Goal: Task Accomplishment & Management: Use online tool/utility

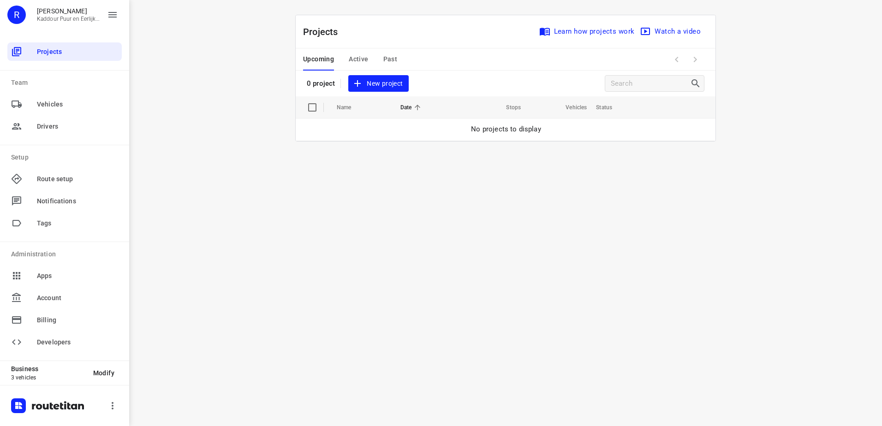
click at [482, 275] on div "i © 2025 Routetitan , © Stadia Maps , © OpenMapTiles © OpenStreetMap contributo…" at bounding box center [505, 213] width 753 height 426
click at [384, 80] on span "New project" at bounding box center [378, 84] width 49 height 12
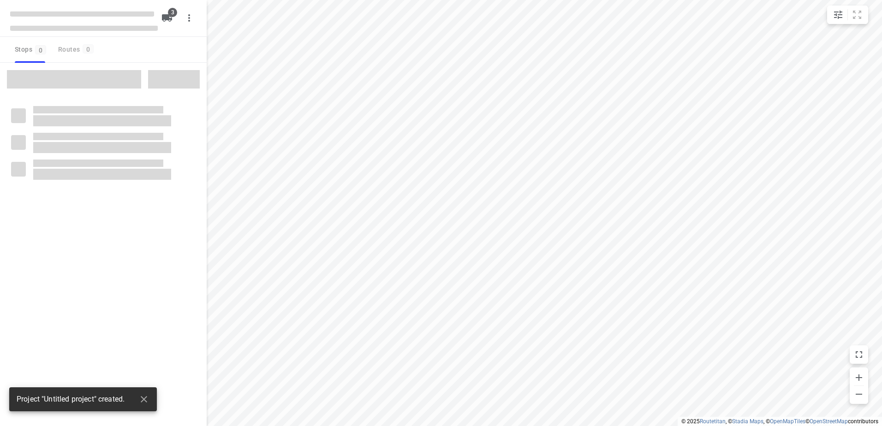
type input "distance"
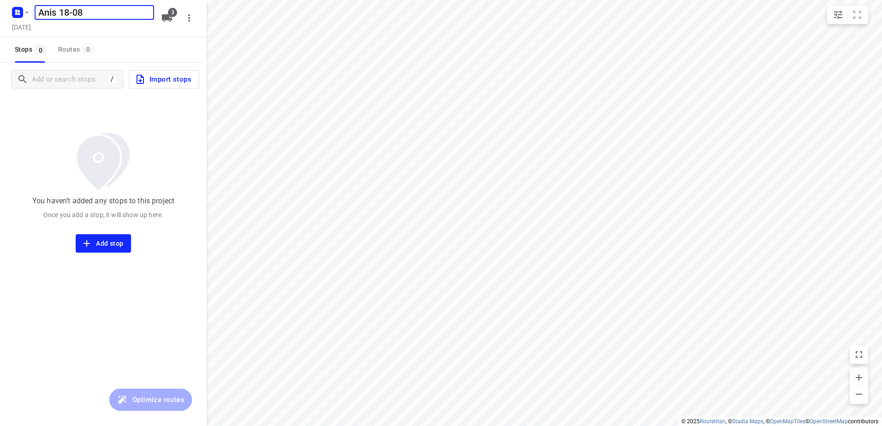
type input "Anis 18-08"
click at [167, 20] on icon "button" at bounding box center [167, 17] width 10 height 7
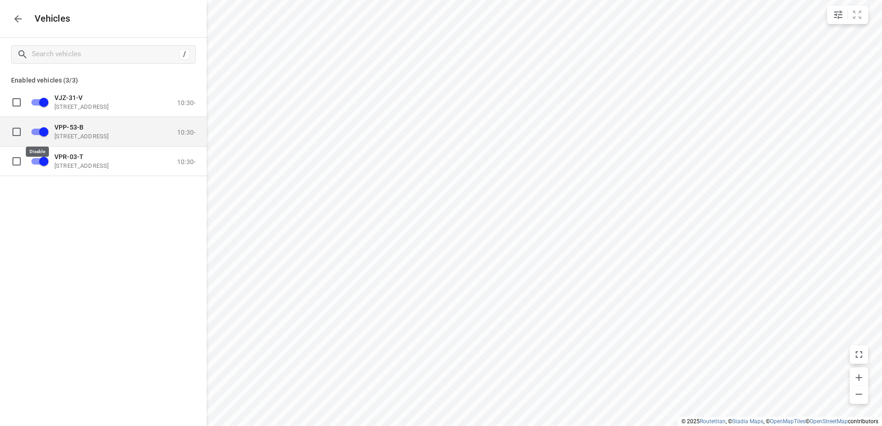
click at [44, 135] on input "grid" at bounding box center [44, 132] width 53 height 18
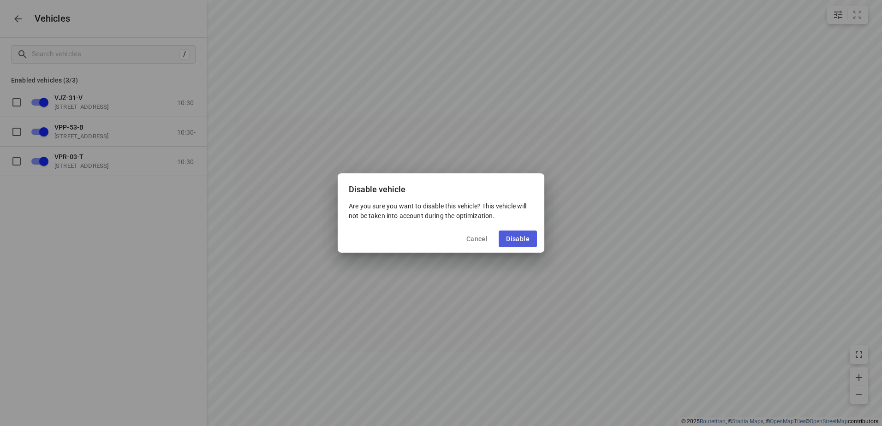
click at [507, 237] on span "Disable" at bounding box center [518, 238] width 24 height 7
checkbox input "false"
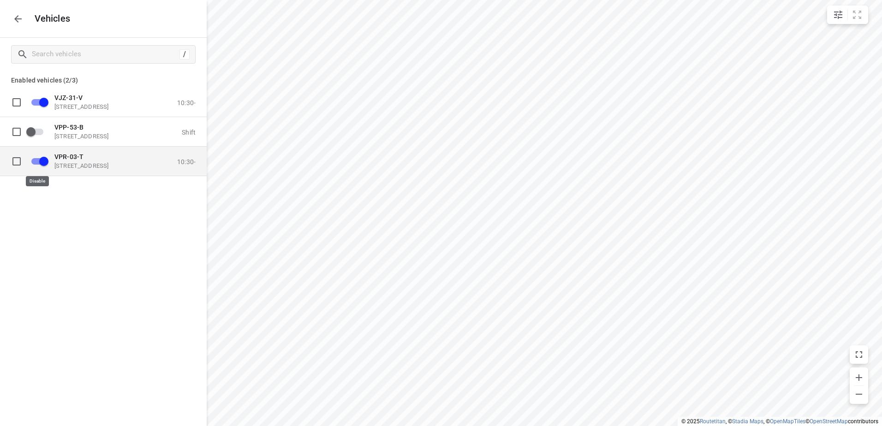
click at [49, 158] on input "grid" at bounding box center [44, 161] width 53 height 18
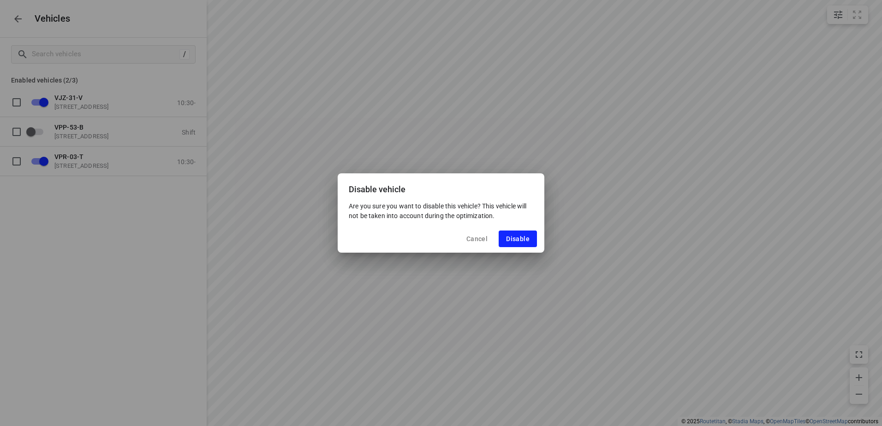
click at [542, 249] on div "Cancel Disable" at bounding box center [441, 239] width 207 height 28
click at [533, 242] on button "Disable" at bounding box center [518, 239] width 38 height 17
checkbox input "false"
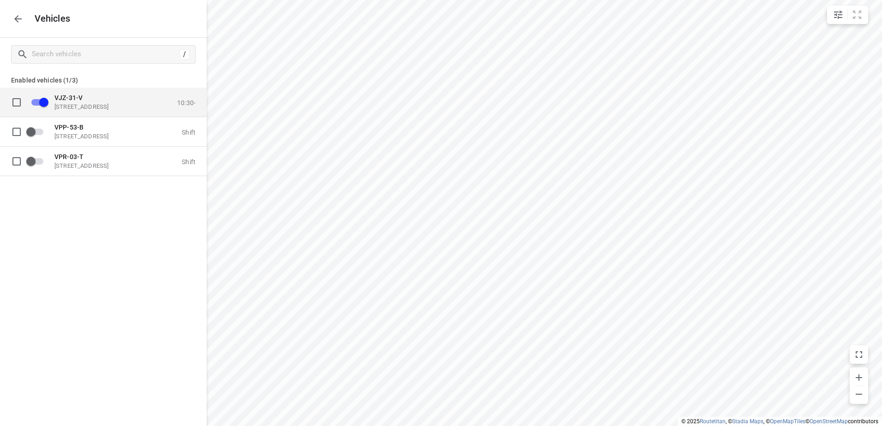
click at [99, 104] on p "[STREET_ADDRESS]" at bounding box center [100, 106] width 92 height 7
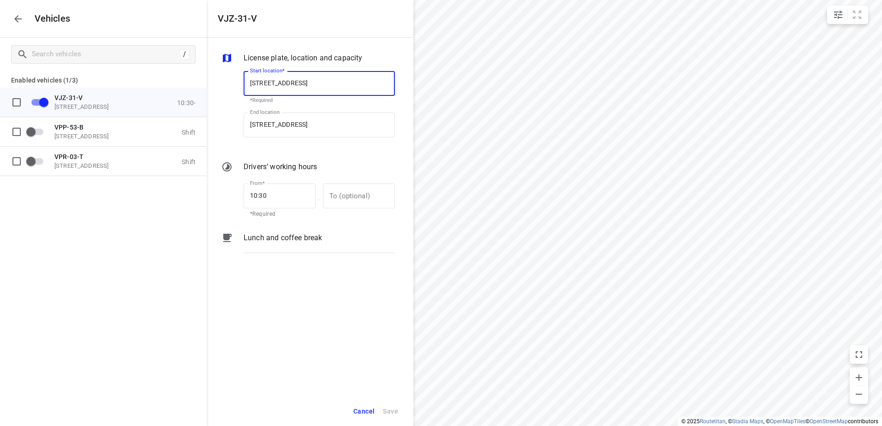
click at [263, 243] on p "Lunch and coffee break" at bounding box center [283, 238] width 78 height 11
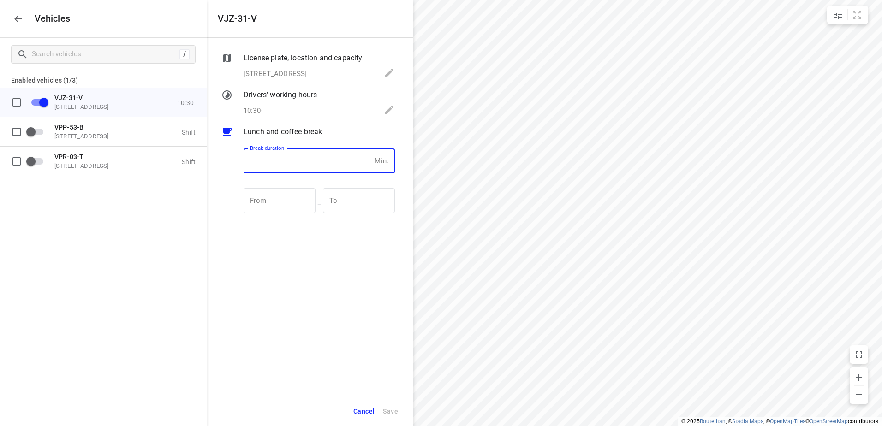
click at [311, 161] on input "number" at bounding box center [307, 161] width 127 height 25
type input "30"
click at [401, 413] on button "Save" at bounding box center [391, 411] width 24 height 19
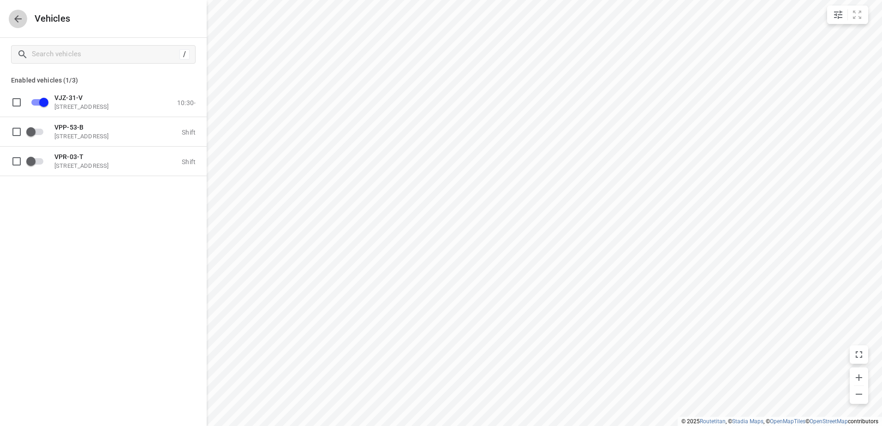
click at [12, 21] on button "button" at bounding box center [18, 19] width 18 height 18
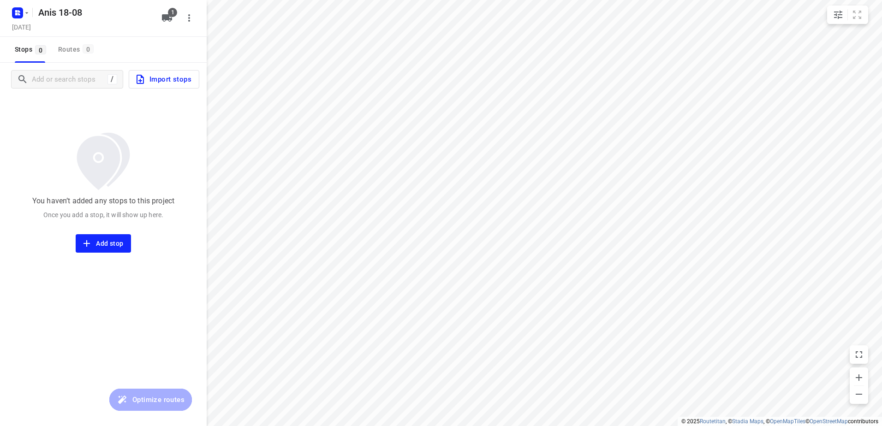
click at [161, 74] on span "Import stops" at bounding box center [163, 79] width 57 height 12
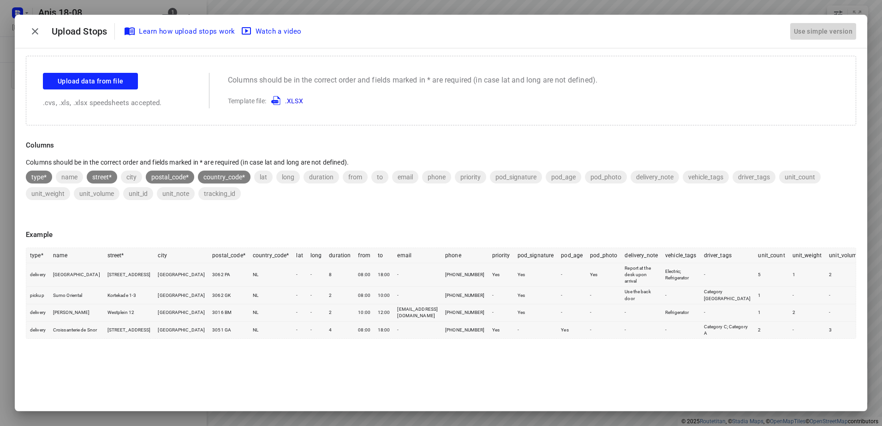
click at [817, 26] on div "Use simple version" at bounding box center [823, 31] width 62 height 15
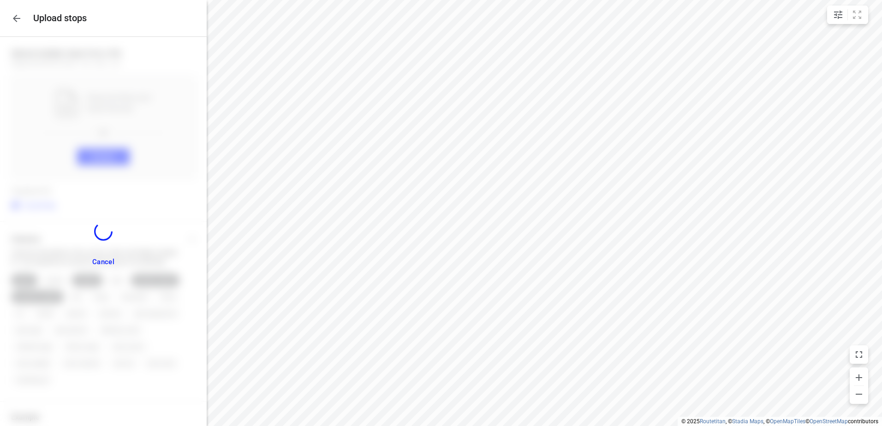
scroll to position [108, 0]
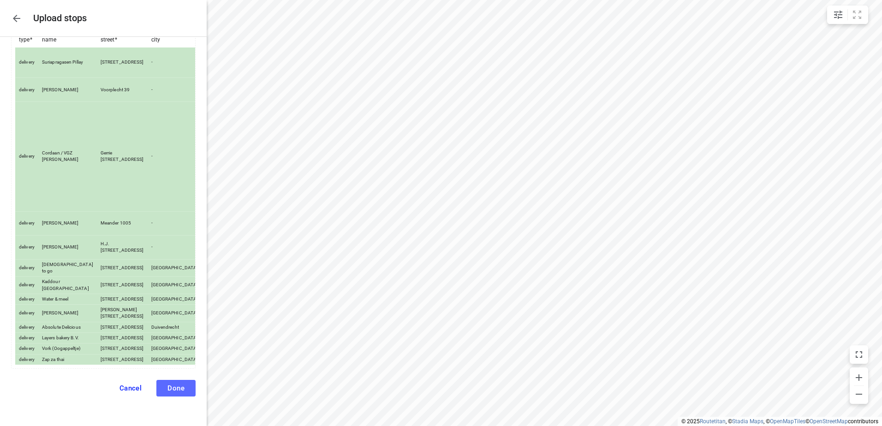
click at [178, 386] on button "Done" at bounding box center [175, 388] width 39 height 17
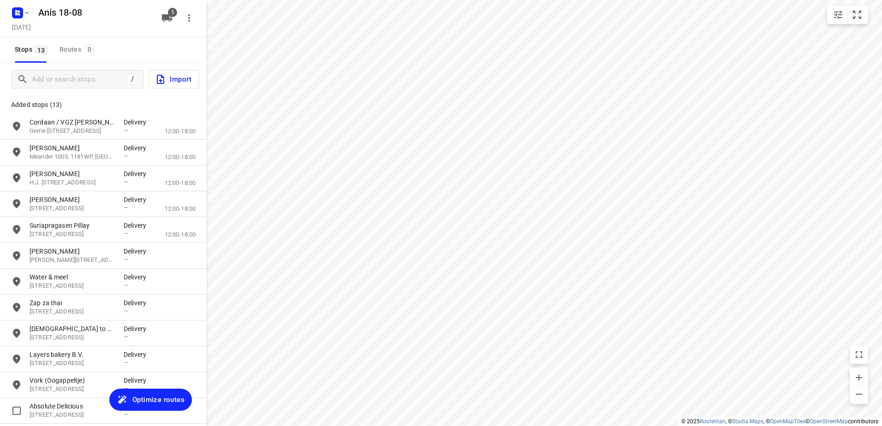
click at [162, 399] on span "Optimize routes" at bounding box center [158, 400] width 52 height 12
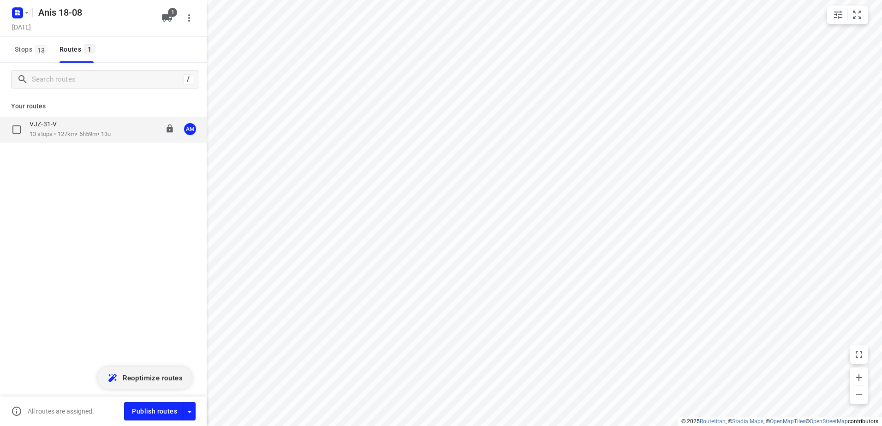
click at [84, 138] on p "13 stops • 127km • 5h59m • 13u" at bounding box center [70, 134] width 81 height 9
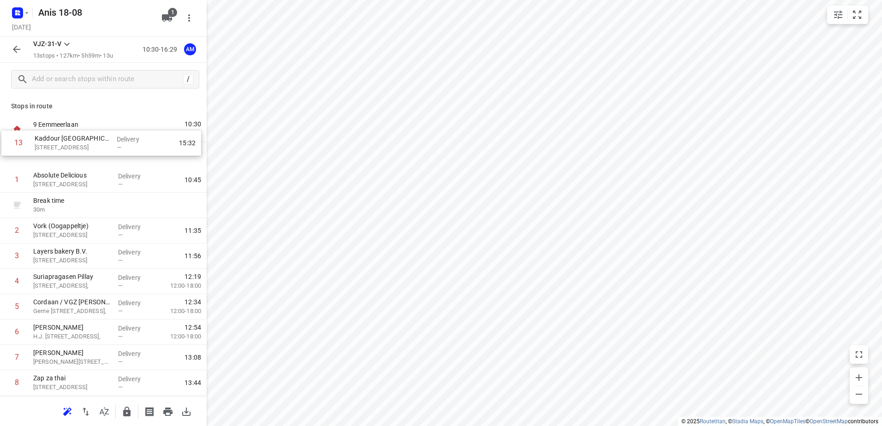
drag, startPoint x: 77, startPoint y: 352, endPoint x: 81, endPoint y: 130, distance: 222.4
click at [81, 130] on div "9 [STREET_ADDRESS] 10:30 Departure time 1 Absolute Delicious [STREET_ADDRESS] D…" at bounding box center [103, 320] width 207 height 406
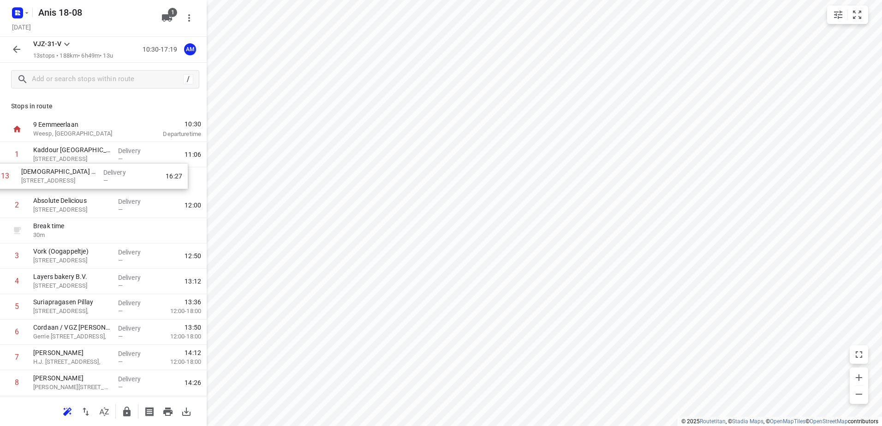
drag, startPoint x: 98, startPoint y: 358, endPoint x: 87, endPoint y: 180, distance: 177.5
click at [87, 180] on div "1 Kaddour Utrecht [STREET_ADDRESS] Delivery — 11:06 2 Absolute Delicious [STREE…" at bounding box center [103, 319] width 207 height 355
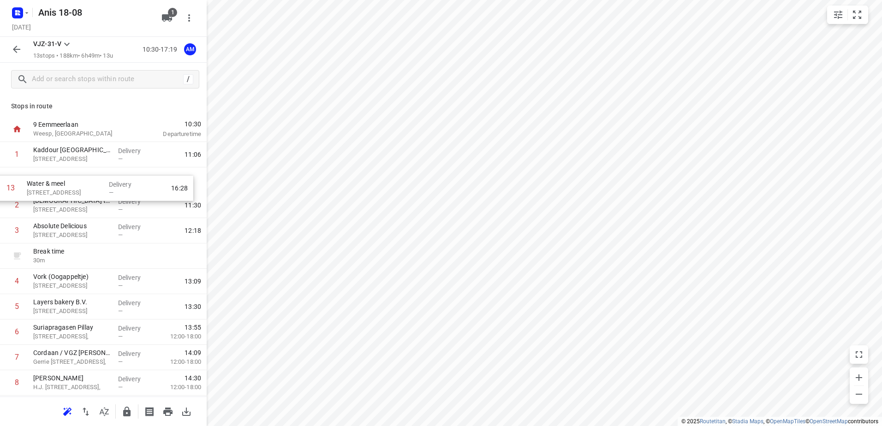
drag, startPoint x: 81, startPoint y: 359, endPoint x: 74, endPoint y: 185, distance: 174.1
click at [74, 185] on div "1 Kaddour Utrecht [STREET_ADDRESS] Delivery — 11:06 2 Halal to [GEOGRAPHIC_DATA…" at bounding box center [103, 319] width 207 height 355
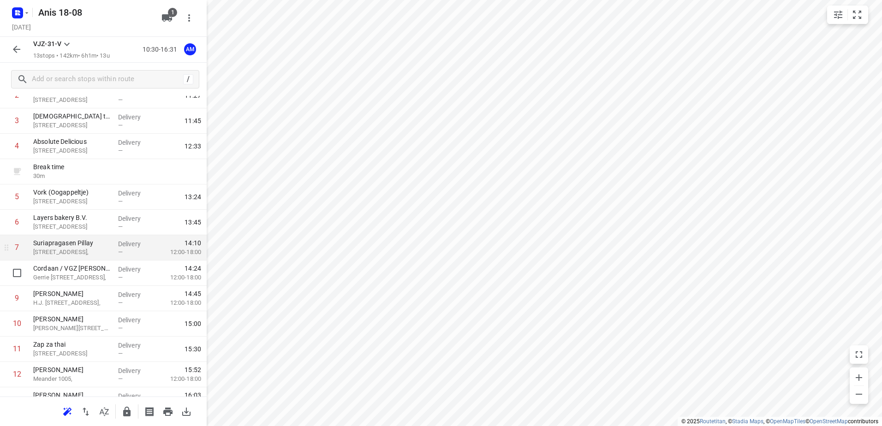
scroll to position [92, 0]
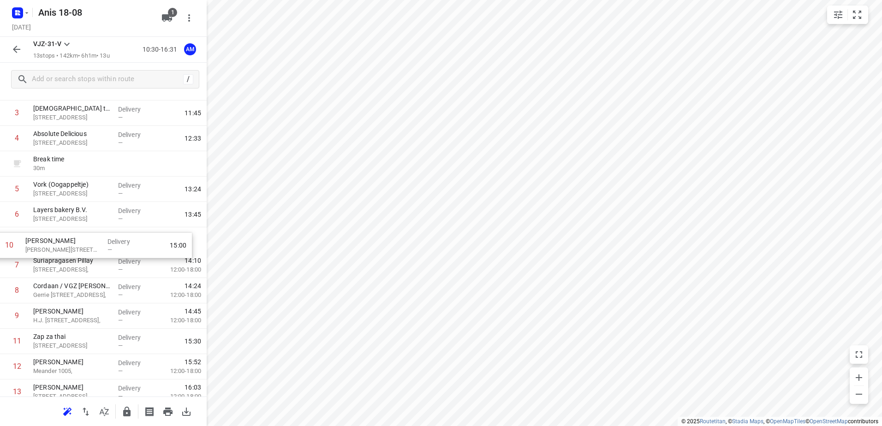
drag, startPoint x: 111, startPoint y: 316, endPoint x: 103, endPoint y: 230, distance: 86.1
click at [103, 230] on div "1 Kaddour Utrecht [STREET_ADDRESS] Delivery — 11:06 2 Water & meel [STREET_ADDR…" at bounding box center [103, 227] width 207 height 355
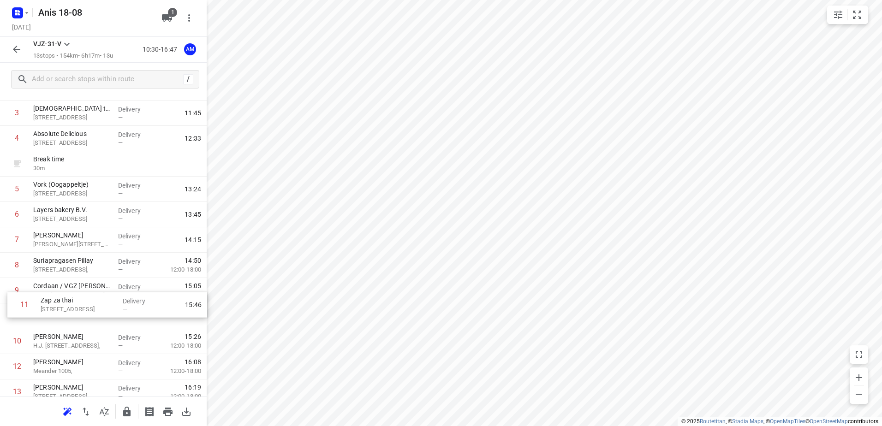
scroll to position [94, 0]
drag, startPoint x: 78, startPoint y: 348, endPoint x: 90, endPoint y: 249, distance: 99.9
click at [90, 249] on div "1 Kaddour Utrecht [STREET_ADDRESS] Delivery — 11:06 2 Water & meel [STREET_ADDR…" at bounding box center [103, 225] width 207 height 355
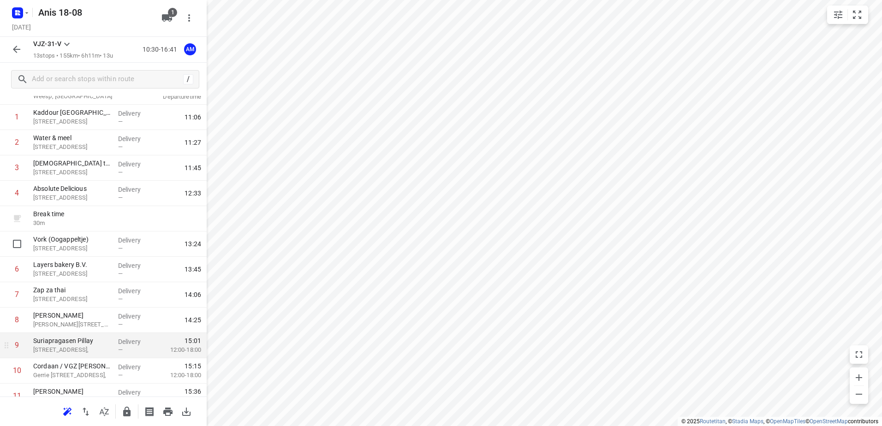
scroll to position [34, 0]
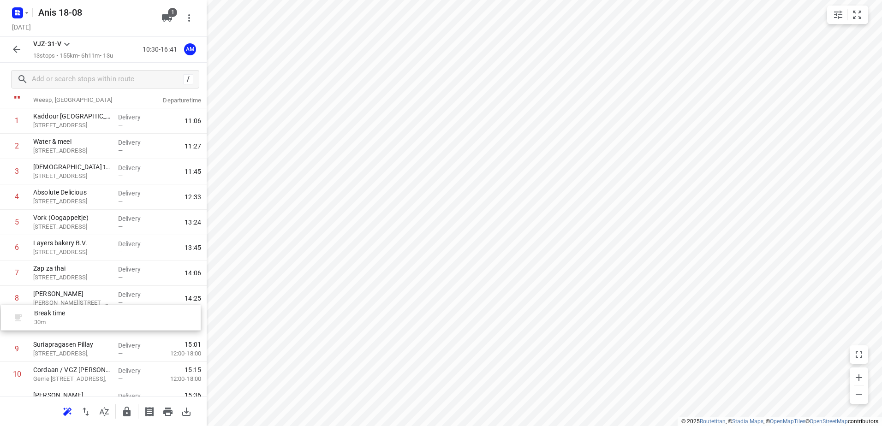
drag, startPoint x: 83, startPoint y: 221, endPoint x: 83, endPoint y: 323, distance: 101.5
click at [83, 323] on div "1 Kaddour Utrecht [STREET_ADDRESS] Delivery — 11:06 2 Water & meel [STREET_ADDR…" at bounding box center [103, 285] width 207 height 355
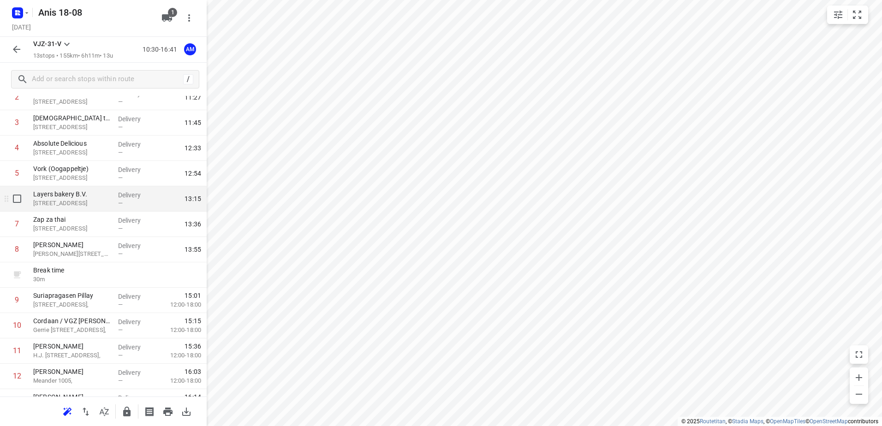
scroll to position [126, 0]
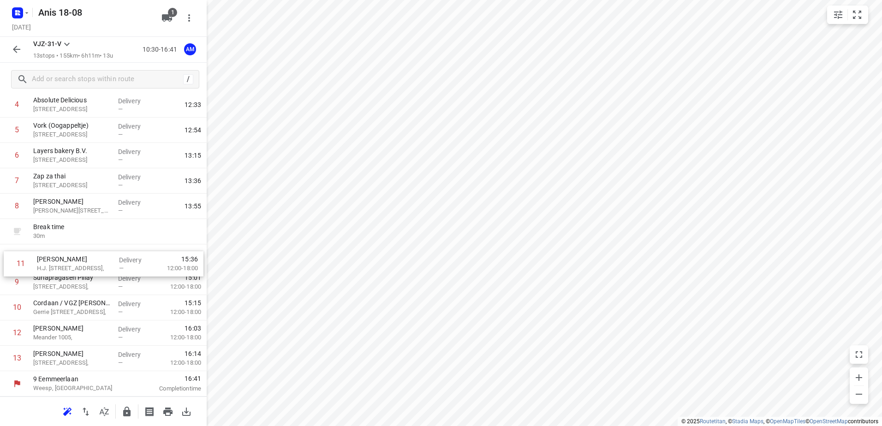
drag, startPoint x: 113, startPoint y: 302, endPoint x: 117, endPoint y: 251, distance: 51.8
click at [117, 251] on div "1 Kaddour Utrecht [STREET_ADDRESS] Delivery — 11:06 2 Water & meel [STREET_ADDR…" at bounding box center [103, 193] width 207 height 355
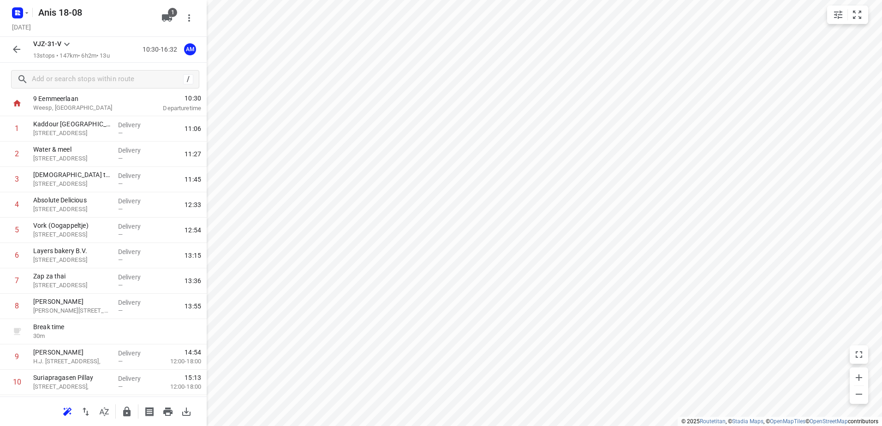
scroll to position [0, 0]
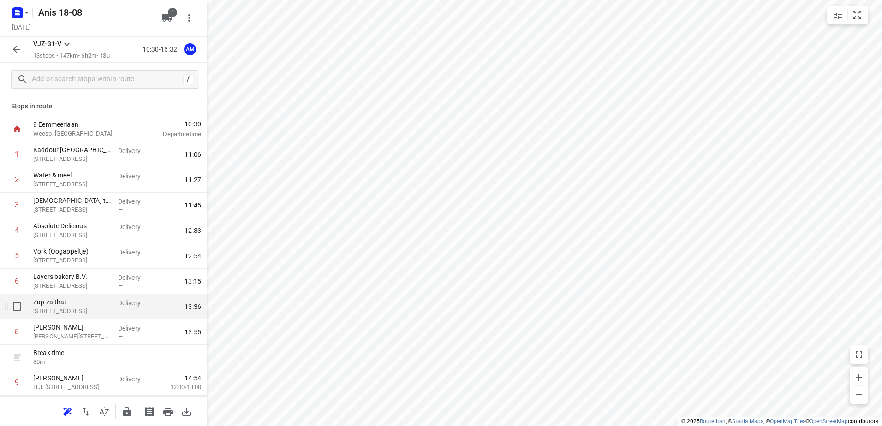
click at [100, 302] on p "Zap za thai" at bounding box center [72, 302] width 78 height 9
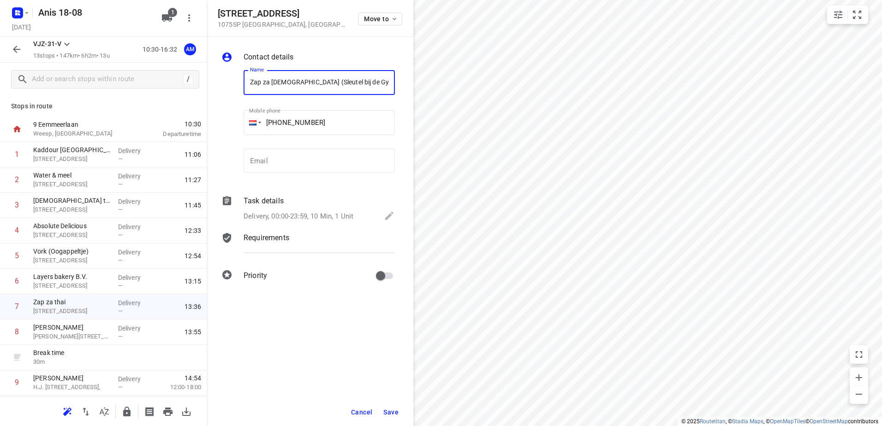
type input "Zap za [DEMOGRAPHIC_DATA] (Sleutel bij de Gym)"
click at [392, 415] on span "Save" at bounding box center [390, 412] width 15 height 7
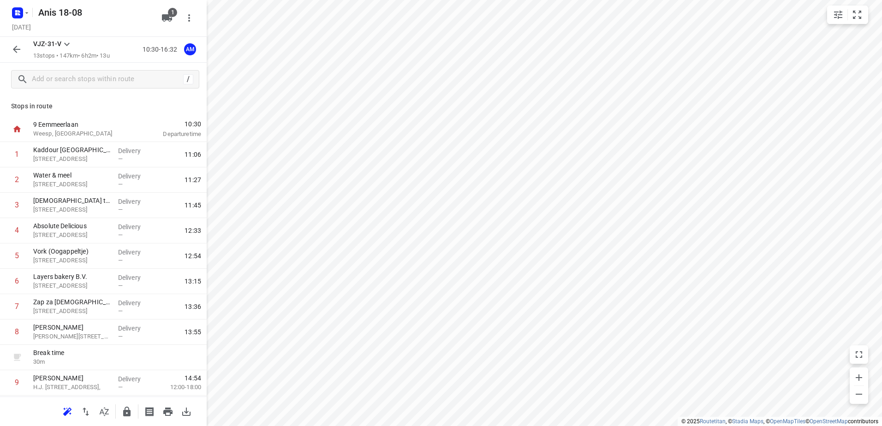
click at [12, 45] on icon "button" at bounding box center [16, 49] width 11 height 11
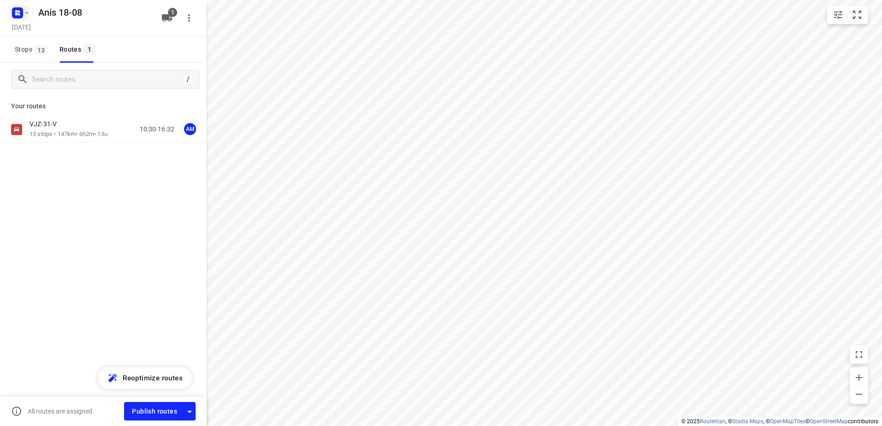
click at [14, 15] on rect "button" at bounding box center [17, 12] width 11 height 11
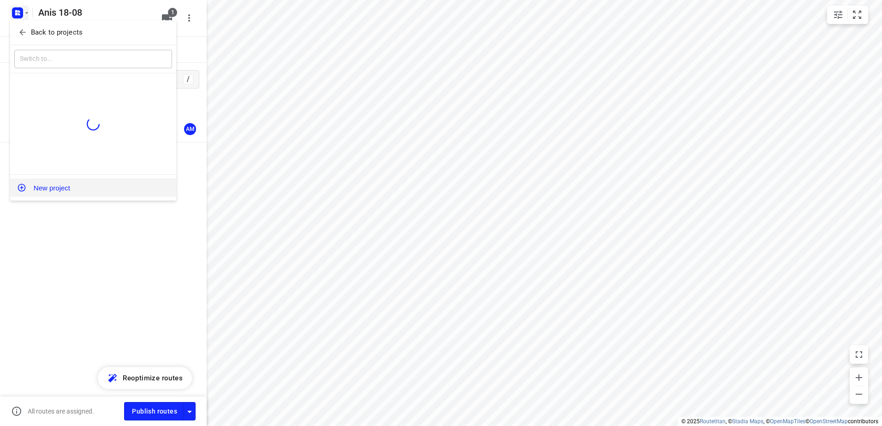
click at [72, 183] on button "New project" at bounding box center [93, 188] width 166 height 18
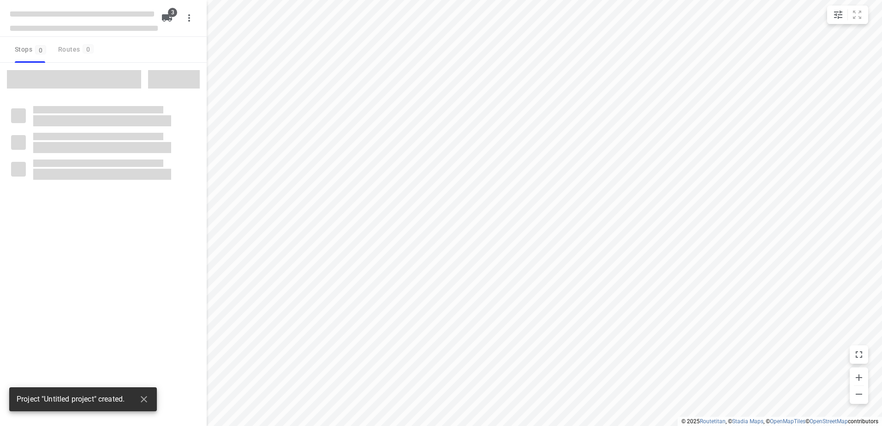
type input "distance"
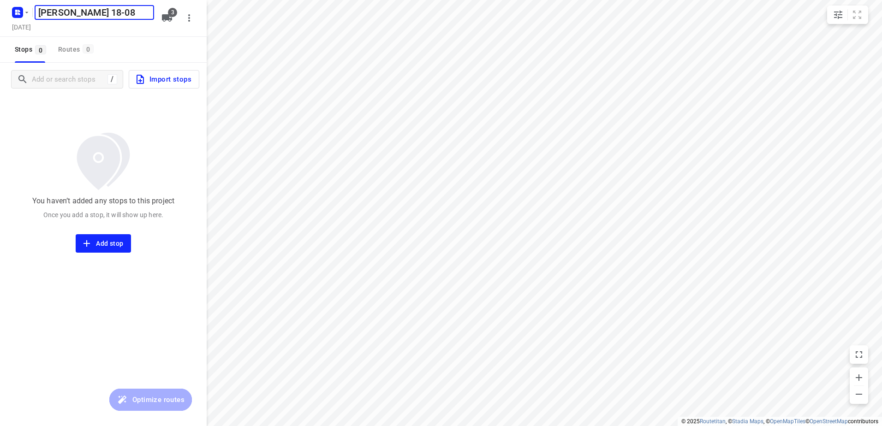
type input "[PERSON_NAME] 18-08"
click at [165, 19] on icon "button" at bounding box center [167, 17] width 10 height 7
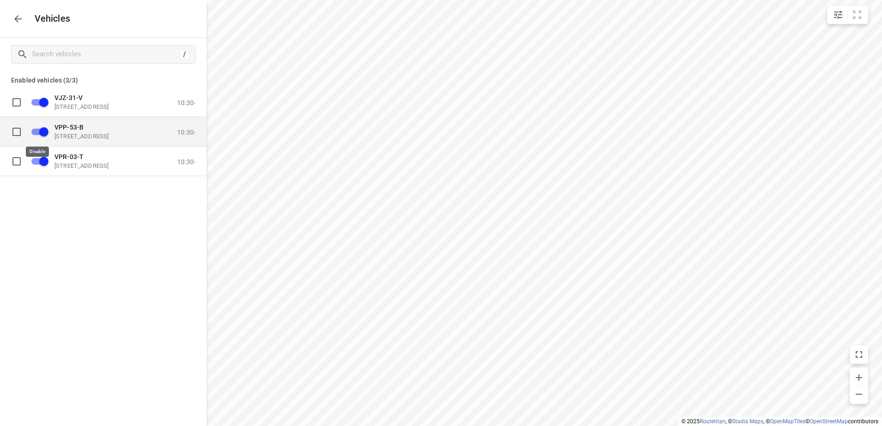
click at [42, 133] on input "grid" at bounding box center [44, 132] width 53 height 18
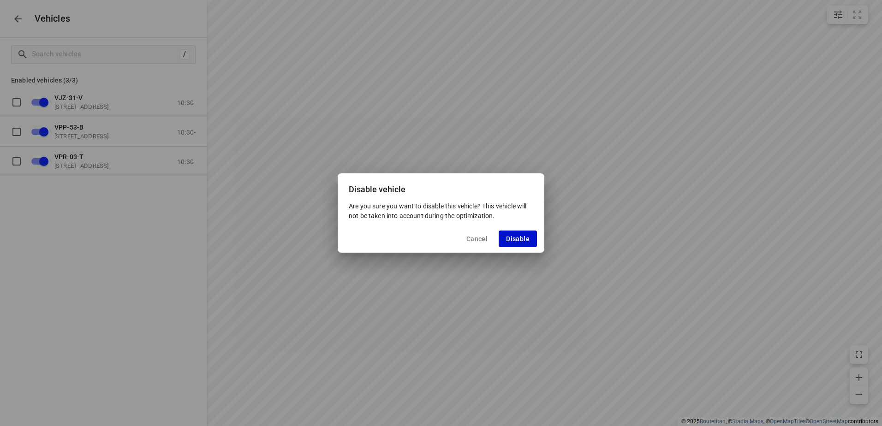
click at [514, 239] on span "Disable" at bounding box center [518, 238] width 24 height 7
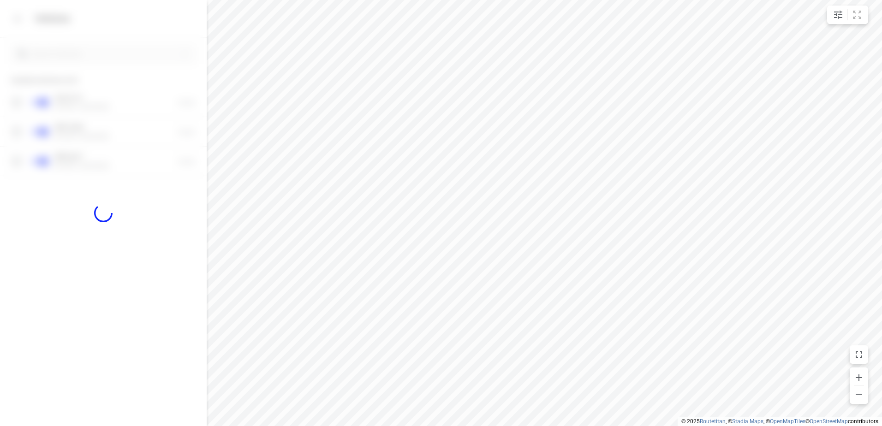
checkbox input "false"
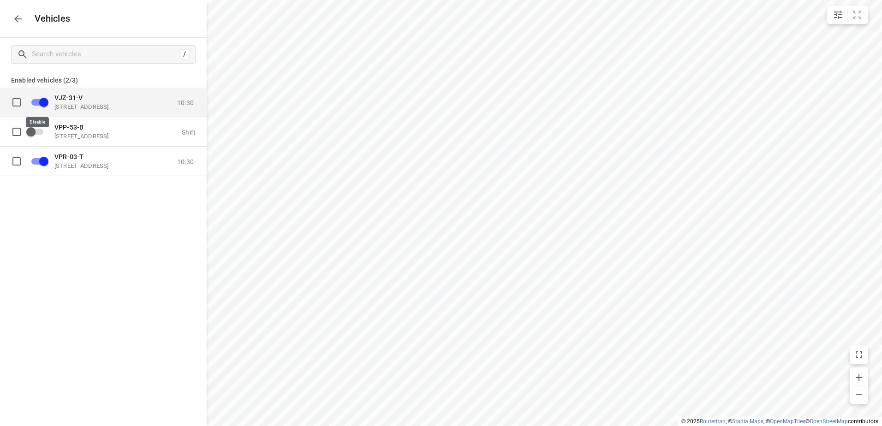
click at [34, 105] on input "grid" at bounding box center [44, 102] width 53 height 18
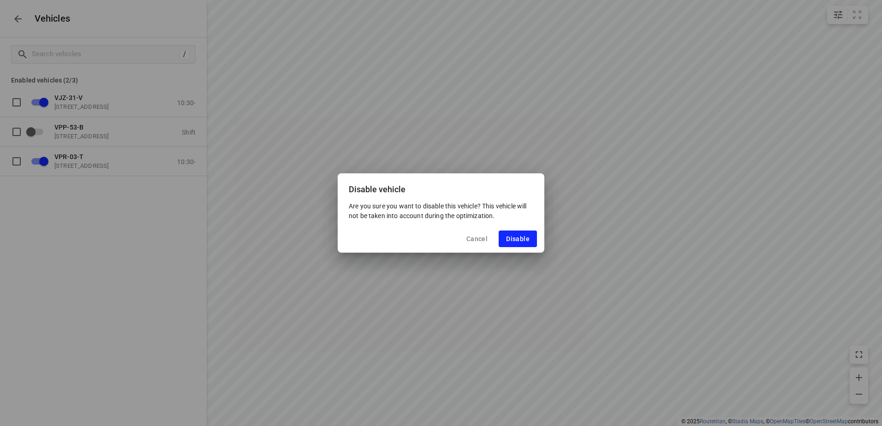
click at [508, 230] on div "Cancel Disable" at bounding box center [441, 239] width 207 height 28
click at [527, 243] on button "Disable" at bounding box center [518, 239] width 38 height 17
checkbox input "false"
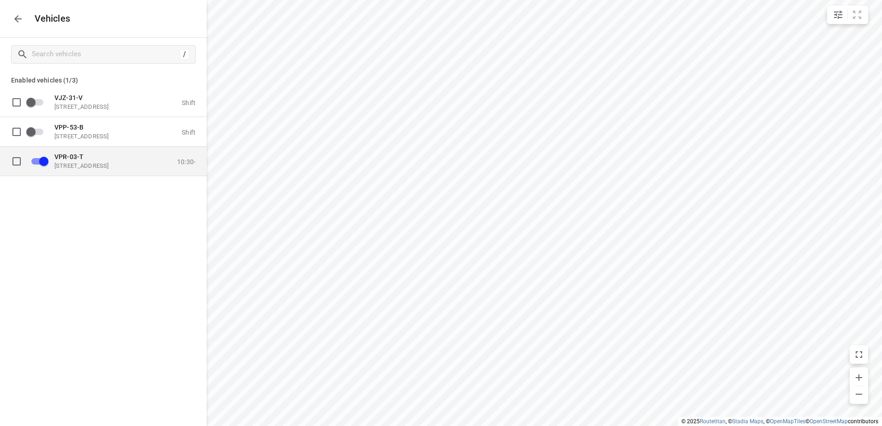
click at [86, 156] on p "VPR-03-T" at bounding box center [100, 156] width 92 height 7
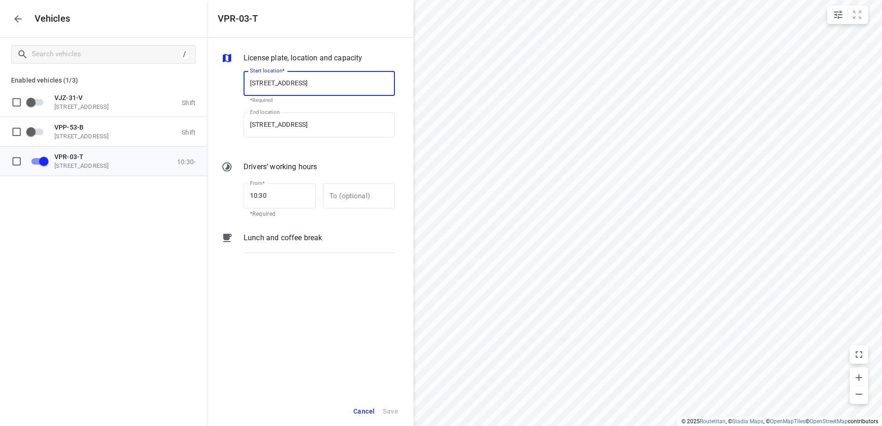
click at [311, 256] on div "Lunch and coffee break" at bounding box center [319, 246] width 155 height 31
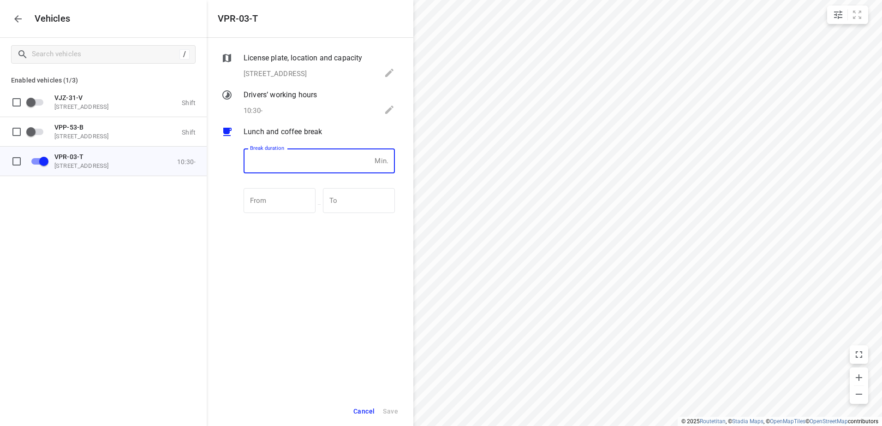
click at [316, 163] on input "number" at bounding box center [307, 161] width 127 height 25
type input "30"
click at [391, 411] on span "Save" at bounding box center [390, 412] width 15 height 12
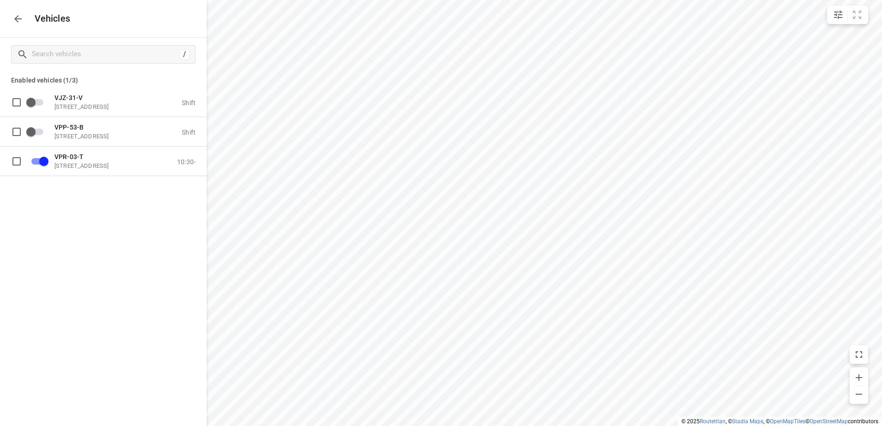
click at [25, 20] on button "button" at bounding box center [18, 19] width 18 height 18
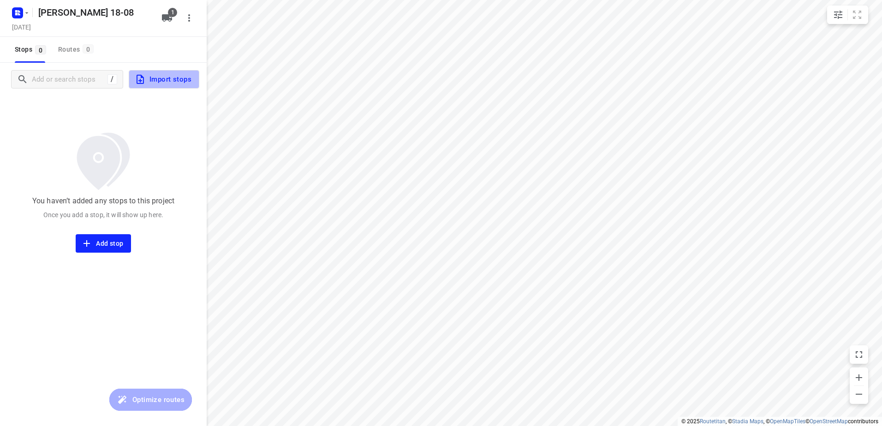
click at [155, 75] on span "Import stops" at bounding box center [163, 79] width 57 height 12
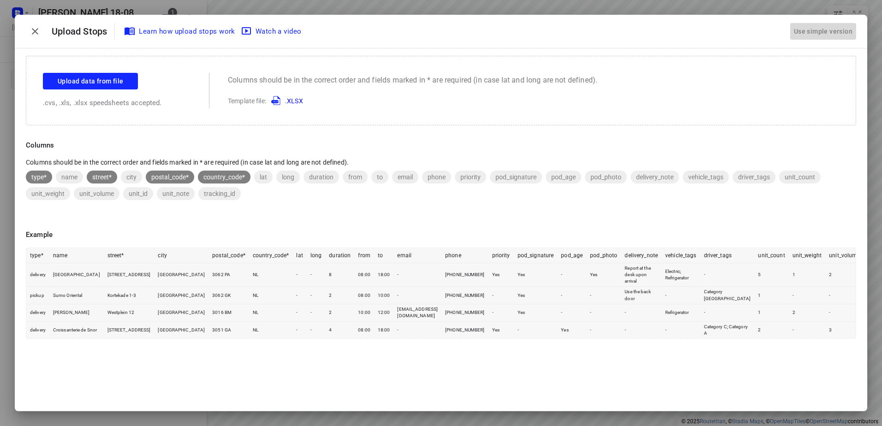
click at [819, 38] on div "Use simple version" at bounding box center [823, 31] width 62 height 15
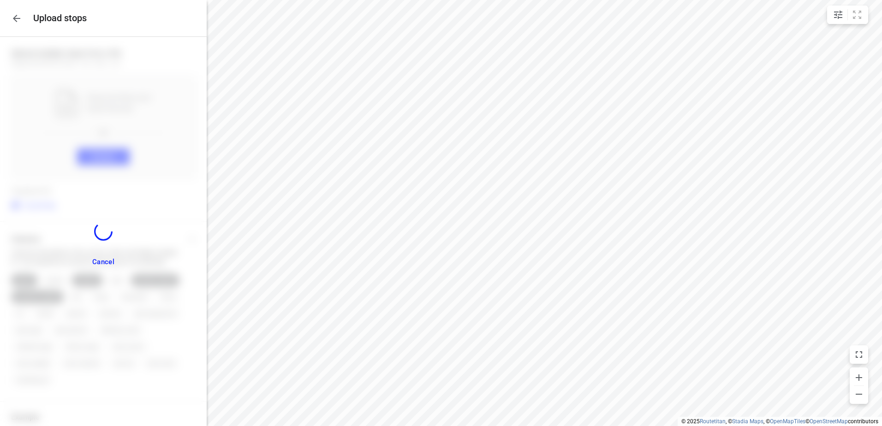
scroll to position [275, 0]
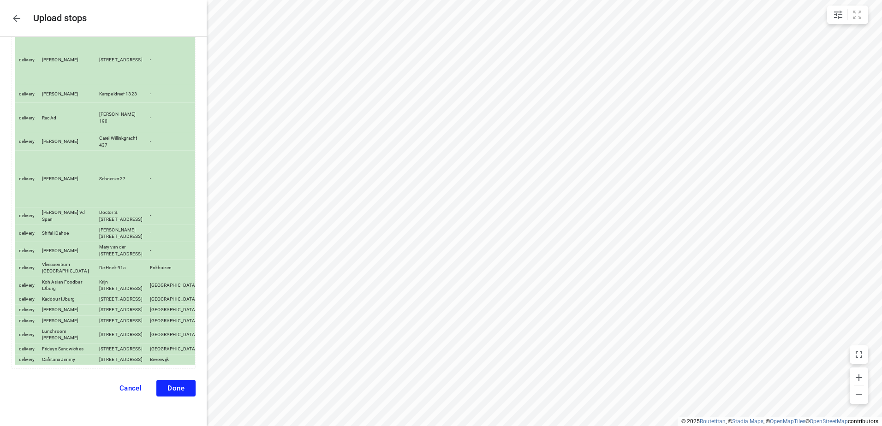
click at [171, 389] on span "Done" at bounding box center [176, 388] width 17 height 8
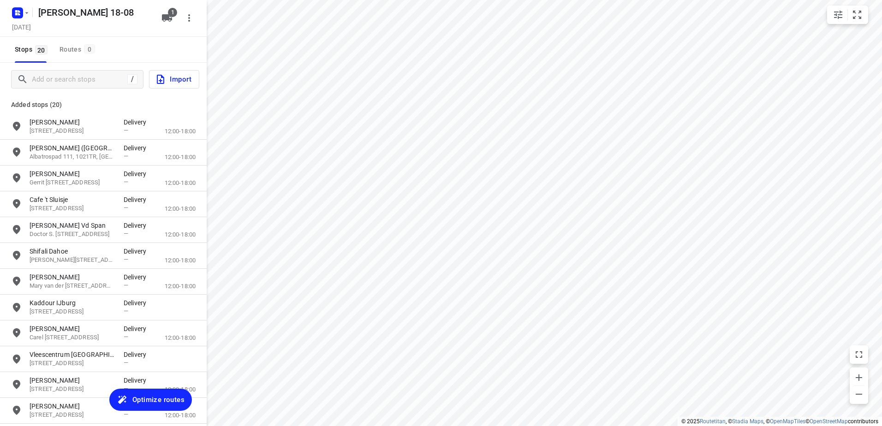
click at [156, 407] on button "Optimize routes" at bounding box center [150, 400] width 83 height 22
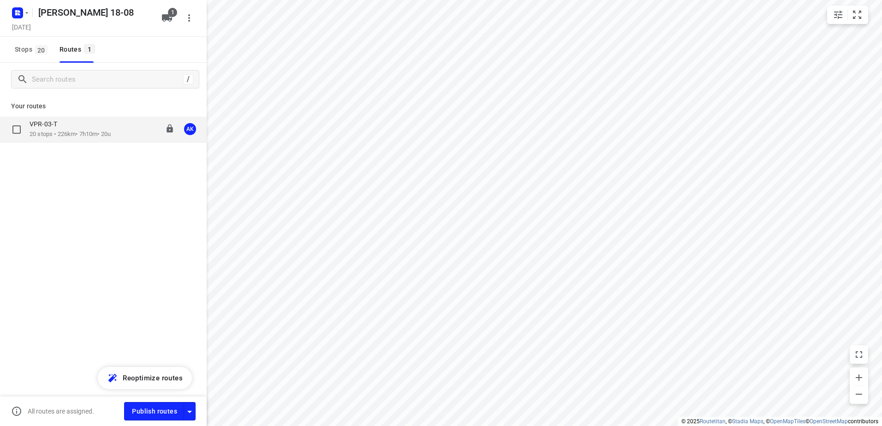
click at [85, 141] on div "VPR-03-T 20 stops • 226km • 7h10m • 20u 11:52-19:03 AK" at bounding box center [103, 130] width 207 height 26
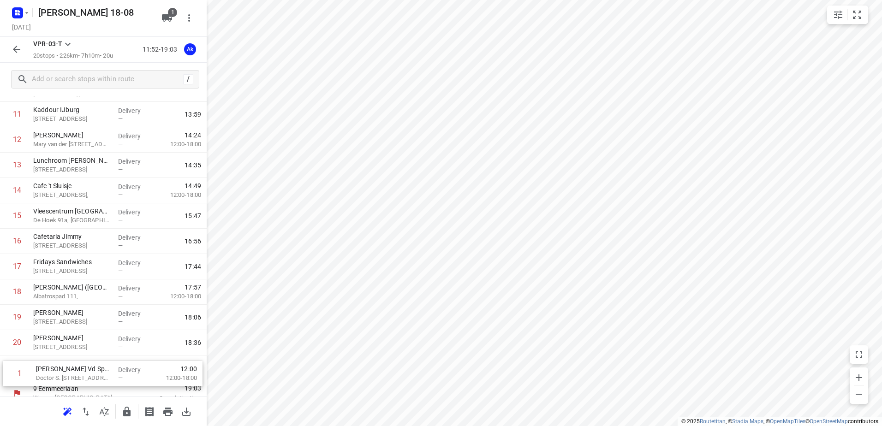
scroll to position [278, 0]
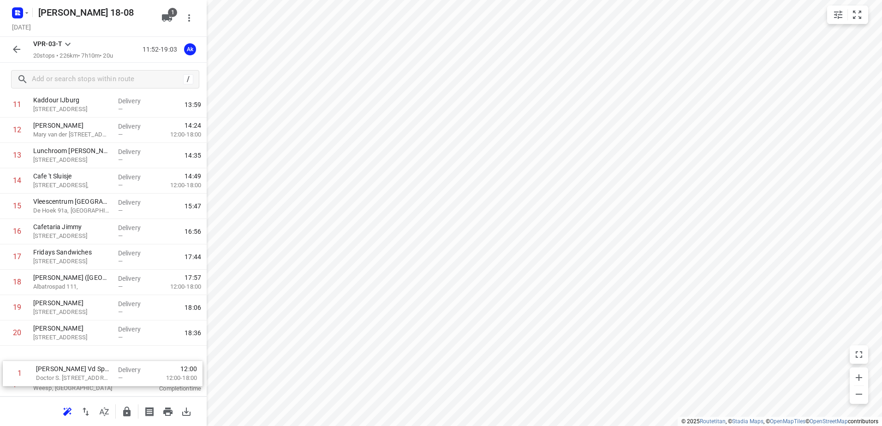
drag, startPoint x: 89, startPoint y: 160, endPoint x: 91, endPoint y: 381, distance: 221.5
click at [91, 381] on div "[STREET_ADDRESS] 11:52 Departure time 1 [PERSON_NAME] Span Doctor S. [STREET_AD…" at bounding box center [103, 117] width 207 height 558
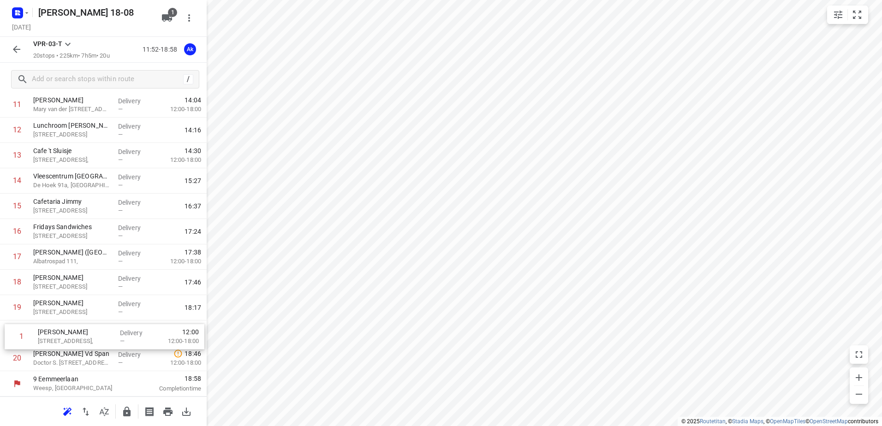
drag, startPoint x: 93, startPoint y: 154, endPoint x: 96, endPoint y: 344, distance: 190.6
click at [96, 344] on div "1 Zeenat [STREET_ADDRESS], Delivery — 12:00 12:00-18:00 2 [PERSON_NAME] [STREET…" at bounding box center [103, 118] width 207 height 508
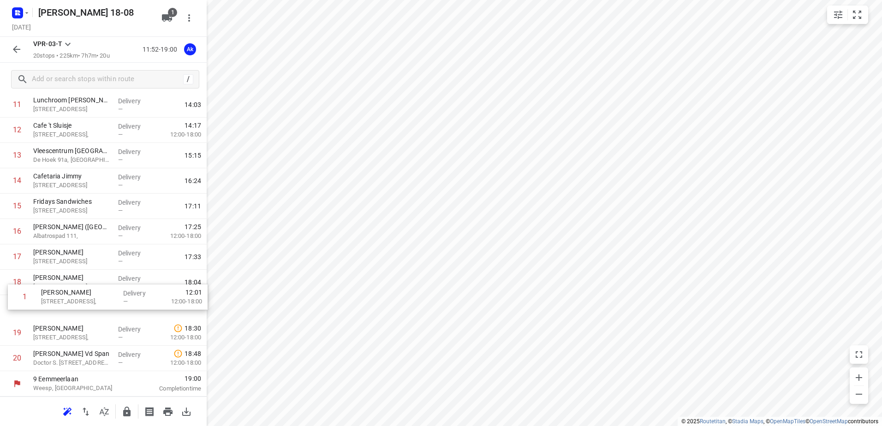
drag, startPoint x: 94, startPoint y: 151, endPoint x: 102, endPoint y: 298, distance: 147.4
click at [102, 298] on div "1 [PERSON_NAME] [STREET_ADDRESS], Delivery — 12:01 12:00-18:00 2 [STREET_ADDRES…" at bounding box center [103, 118] width 207 height 508
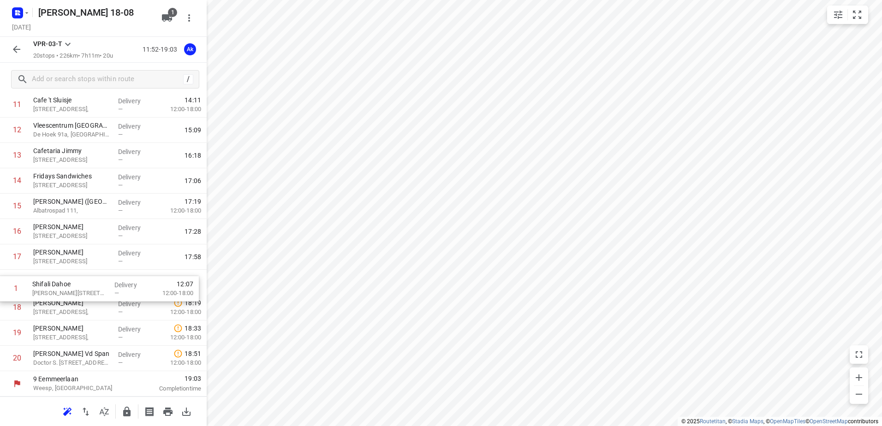
drag, startPoint x: 118, startPoint y: 153, endPoint x: 115, endPoint y: 293, distance: 139.8
click at [115, 293] on div "1 [PERSON_NAME][STREET_ADDRESS][PERSON_NAME], Delivery — 12:07 12:00-18:00 2 [P…" at bounding box center [103, 118] width 207 height 508
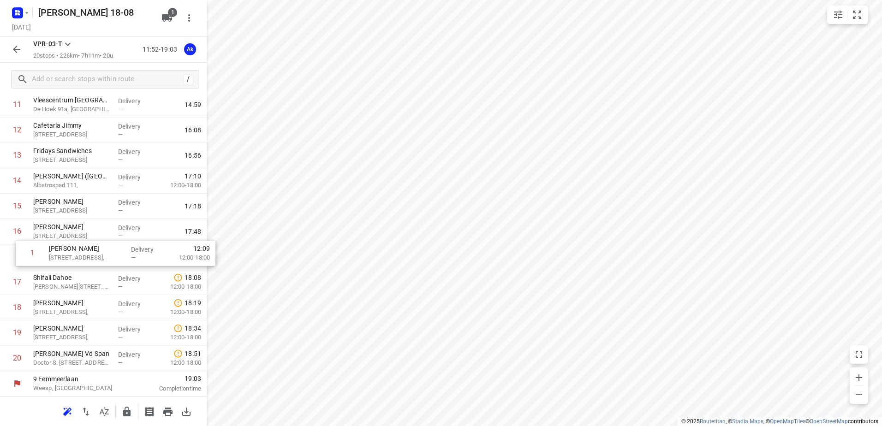
drag, startPoint x: 104, startPoint y: 155, endPoint x: 119, endPoint y: 256, distance: 102.6
click at [119, 256] on div "1 [PERSON_NAME] [STREET_ADDRESS], Delivery — 12:09 12:00-18:00 2 Rac Ad [PERSON…" at bounding box center [103, 118] width 207 height 508
drag, startPoint x: 106, startPoint y: 150, endPoint x: 111, endPoint y: 248, distance: 98.4
click at [111, 248] on div "1 Rac Ad [PERSON_NAME] 190, Delivery — 12:05 12:00-18:00 2 [PERSON_NAME] put [P…" at bounding box center [103, 118] width 207 height 508
drag, startPoint x: 94, startPoint y: 162, endPoint x: 96, endPoint y: 264, distance: 102.0
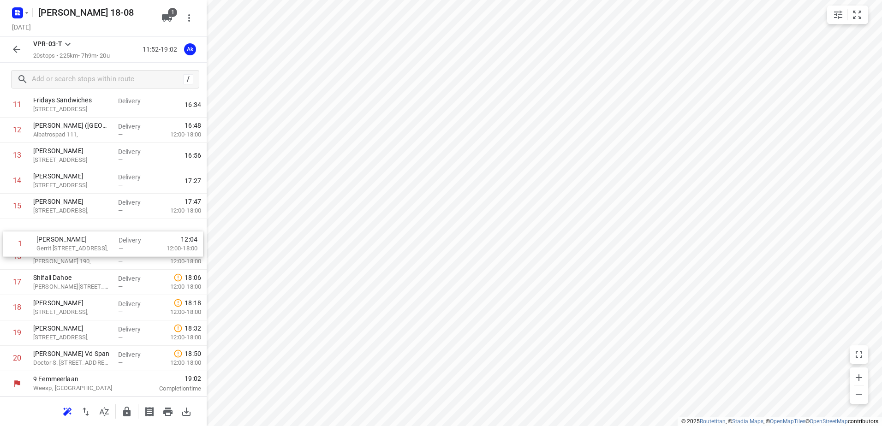
click at [96, 264] on div "1 [PERSON_NAME] put [PERSON_NAME] 663, Delivery — 12:04 12:00-18:00 2 [PERSON_N…" at bounding box center [103, 118] width 207 height 508
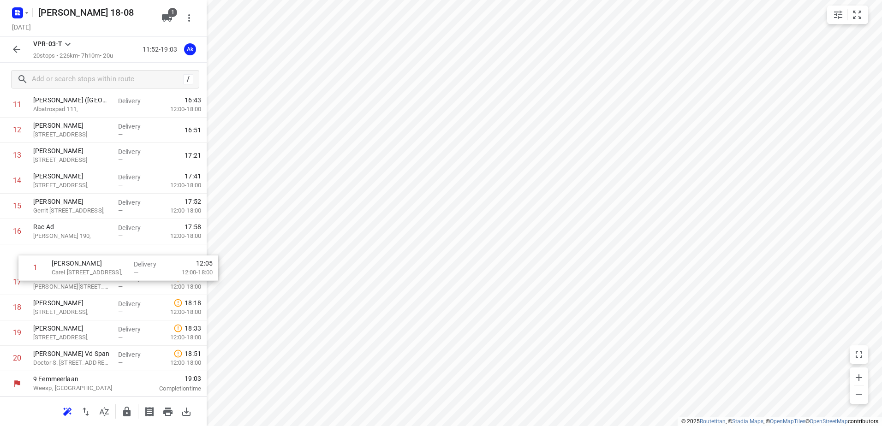
drag, startPoint x: 97, startPoint y: 144, endPoint x: 112, endPoint y: 255, distance: 111.2
click at [112, 255] on div "1 [PERSON_NAME] [PERSON_NAME] 437, Delivery — 12:05 12:00-18:00 2 [PERSON_NAME]…" at bounding box center [103, 118] width 207 height 508
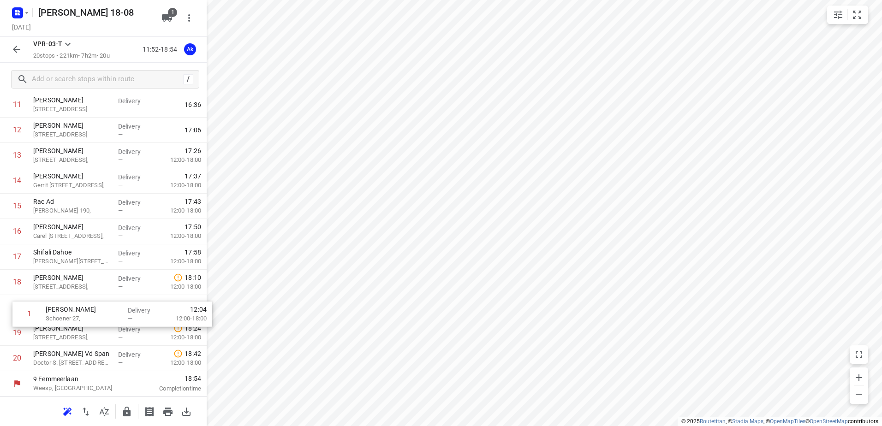
drag, startPoint x: 122, startPoint y: 157, endPoint x: 135, endPoint y: 320, distance: 162.9
click at [135, 320] on div "1 [PERSON_NAME] 27, Delivery — 12:04 12:00-18:00 2 Koh Asian Foodbar IJburg [PE…" at bounding box center [103, 118] width 207 height 508
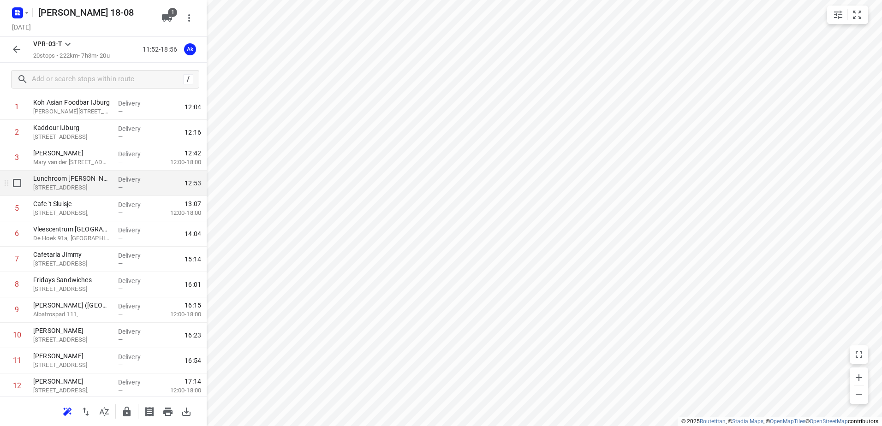
scroll to position [0, 0]
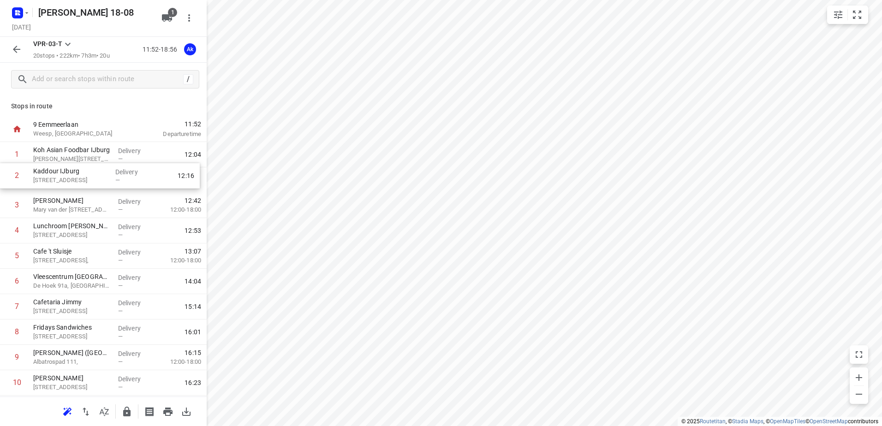
drag, startPoint x: 115, startPoint y: 184, endPoint x: 114, endPoint y: 162, distance: 22.6
click at [114, 162] on div "1 Koh Asian Foodbar IJburg [PERSON_NAME][STREET_ADDRESS] Delivery — 12:04 2 [GE…" at bounding box center [103, 396] width 207 height 508
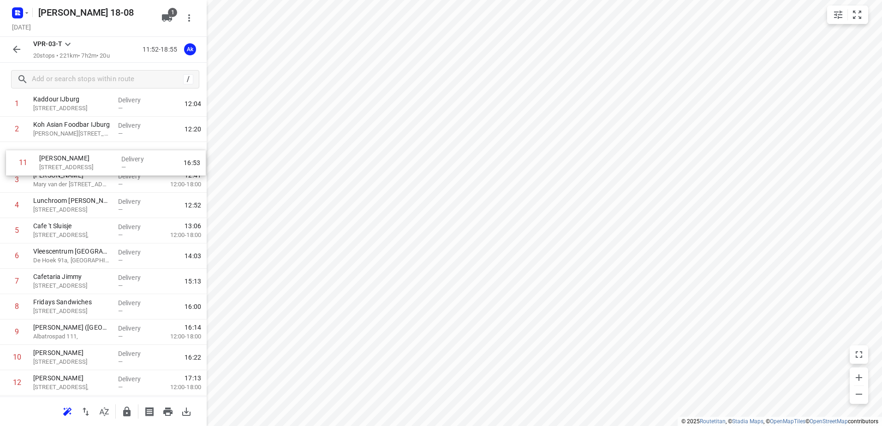
drag, startPoint x: 89, startPoint y: 315, endPoint x: 95, endPoint y: 158, distance: 156.5
click at [95, 158] on div "1 Kaddour IJburg [STREET_ADDRESS] Delivery — 12:04 2 Koh Asian Foodbar IJburg […" at bounding box center [103, 345] width 207 height 508
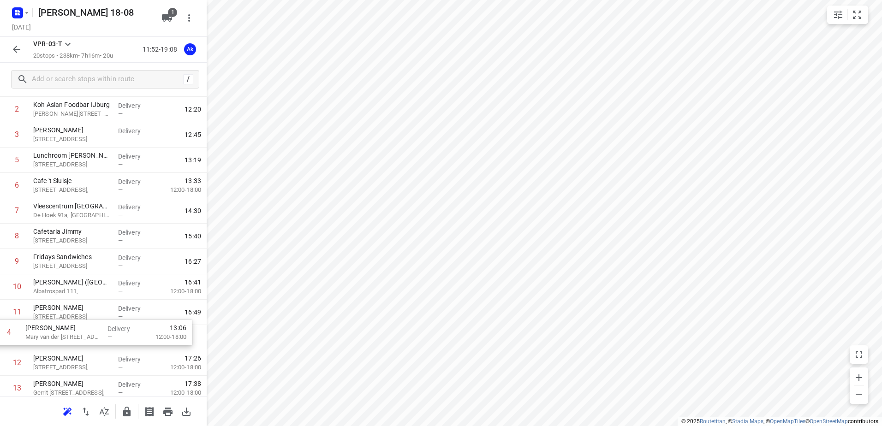
drag, startPoint x: 103, startPoint y: 187, endPoint x: 95, endPoint y: 343, distance: 156.2
click at [95, 343] on div "1 [GEOGRAPHIC_DATA][STREET_ADDRESS] Delivery — 12:04 2 Koh Asian Foodbar IJburg…" at bounding box center [103, 326] width 207 height 508
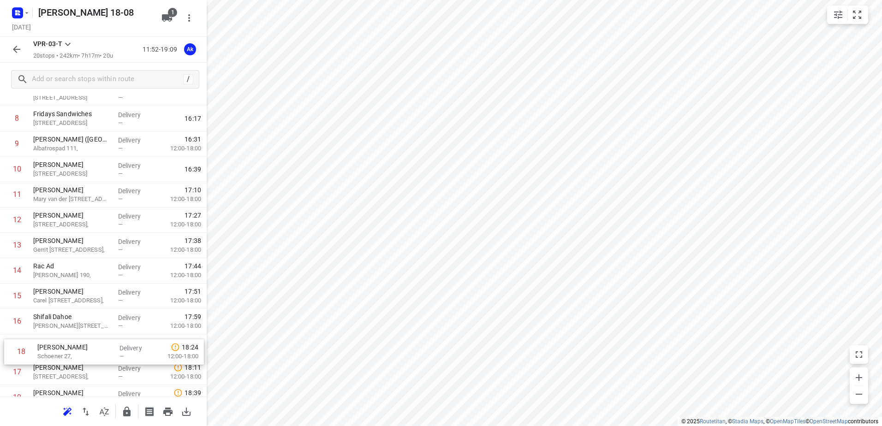
scroll to position [214, 0]
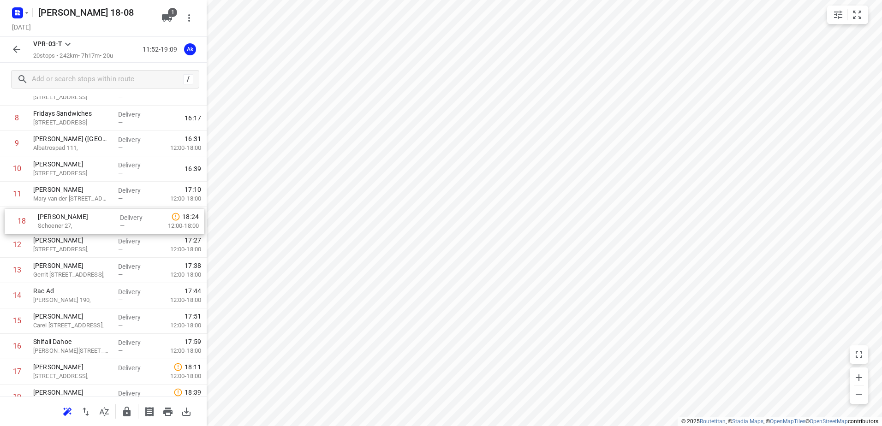
drag, startPoint x: 69, startPoint y: 379, endPoint x: 75, endPoint y: 219, distance: 160.2
click at [75, 219] on div "1 Kaddour IJburg [STREET_ADDRESS] Delivery — 12:04 2 Koh Asian Foodbar IJburg […" at bounding box center [103, 182] width 207 height 508
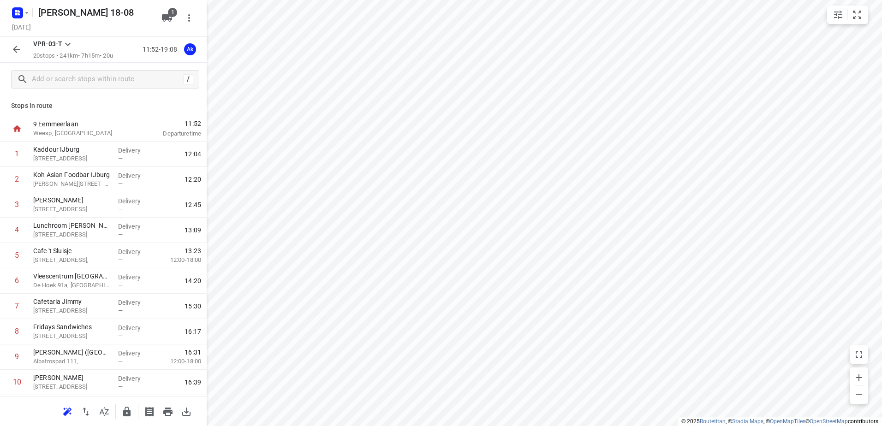
scroll to position [0, 0]
drag, startPoint x: 126, startPoint y: 281, endPoint x: 130, endPoint y: 226, distance: 55.5
click at [130, 226] on div "1 Kaddour IJburg [STREET_ADDRESS] Delivery — 12:04 2 Koh Asian Foodbar IJburg […" at bounding box center [103, 396] width 207 height 508
drag, startPoint x: 120, startPoint y: 317, endPoint x: 127, endPoint y: 257, distance: 59.9
click at [127, 257] on div "1 Kaddour IJburg [STREET_ADDRESS] Delivery — 12:04 2 Koh Asian Foodbar IJburg […" at bounding box center [103, 396] width 207 height 508
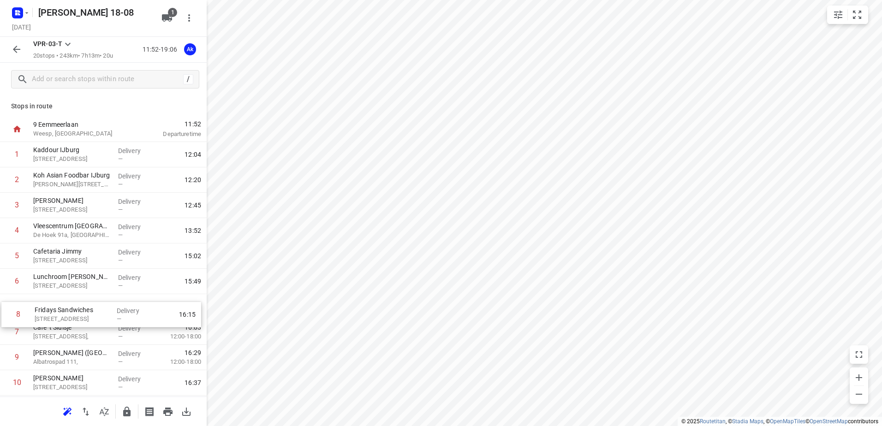
scroll to position [1, 0]
drag, startPoint x: 103, startPoint y: 326, endPoint x: 108, endPoint y: 268, distance: 58.8
click at [108, 268] on div "1 [GEOGRAPHIC_DATA][STREET_ADDRESS] Delivery — 12:04 2 Koh Asian Foodbar IJburg…" at bounding box center [103, 395] width 207 height 508
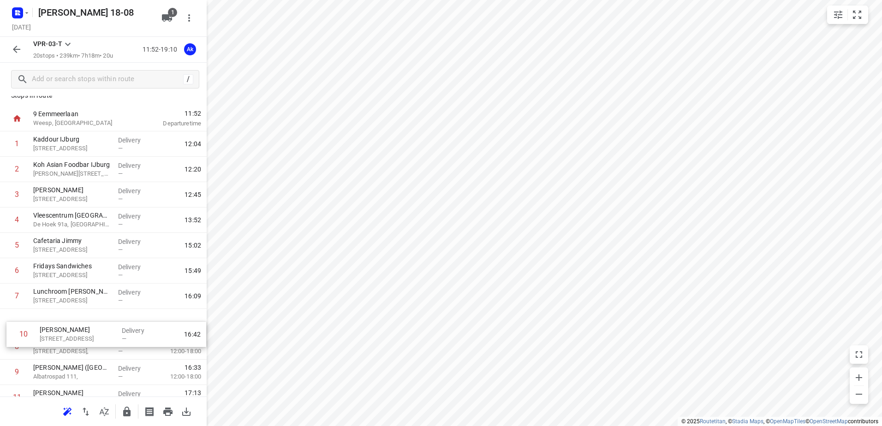
scroll to position [11, 0]
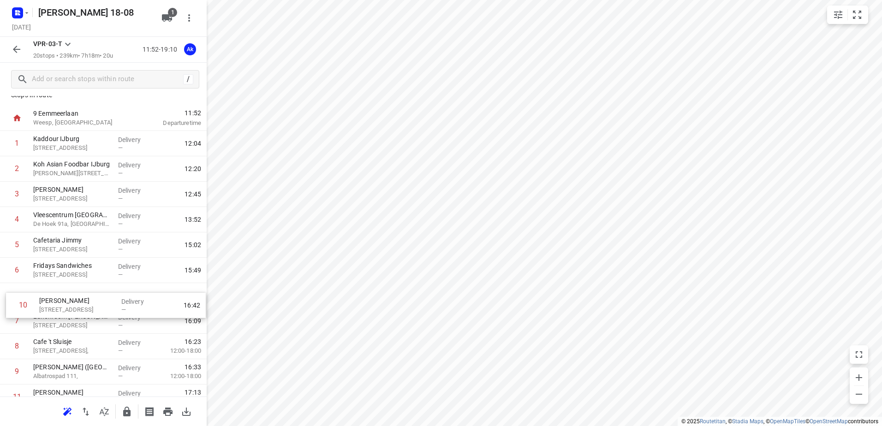
drag, startPoint x: 82, startPoint y: 378, endPoint x: 89, endPoint y: 295, distance: 82.9
click at [89, 295] on div "1 [GEOGRAPHIC_DATA][STREET_ADDRESS][GEOGRAPHIC_DATA] Delivery — 12:04 2 Koh Asi…" at bounding box center [103, 385] width 207 height 508
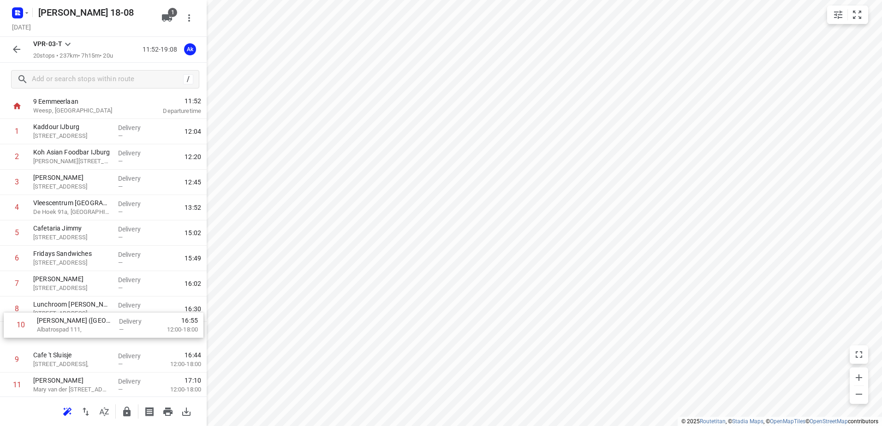
scroll to position [23, 0]
drag, startPoint x: 84, startPoint y: 371, endPoint x: 89, endPoint y: 305, distance: 66.6
click at [89, 305] on div "1 [GEOGRAPHIC_DATA][STREET_ADDRESS][GEOGRAPHIC_DATA] Delivery — 12:04 2 Koh Asi…" at bounding box center [103, 373] width 207 height 508
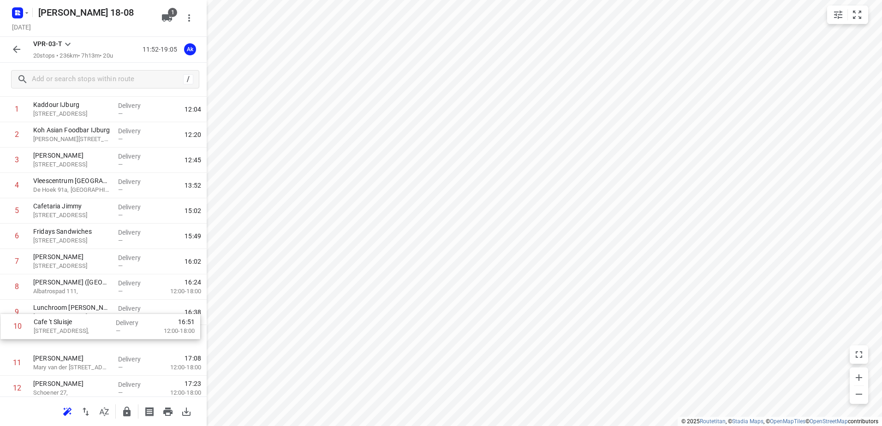
drag, startPoint x: 77, startPoint y: 353, endPoint x: 78, endPoint y: 317, distance: 36.9
click at [78, 317] on div "1 [GEOGRAPHIC_DATA][STREET_ADDRESS][GEOGRAPHIC_DATA] Delivery — 12:04 2 Koh Asi…" at bounding box center [103, 351] width 207 height 508
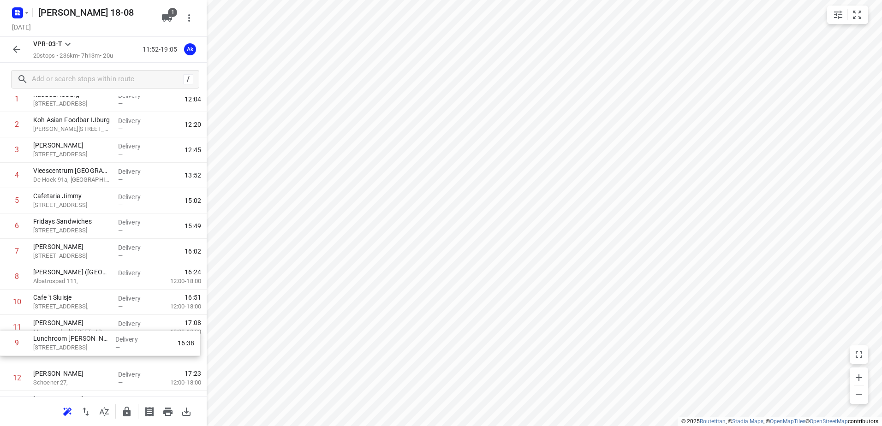
scroll to position [68, 0]
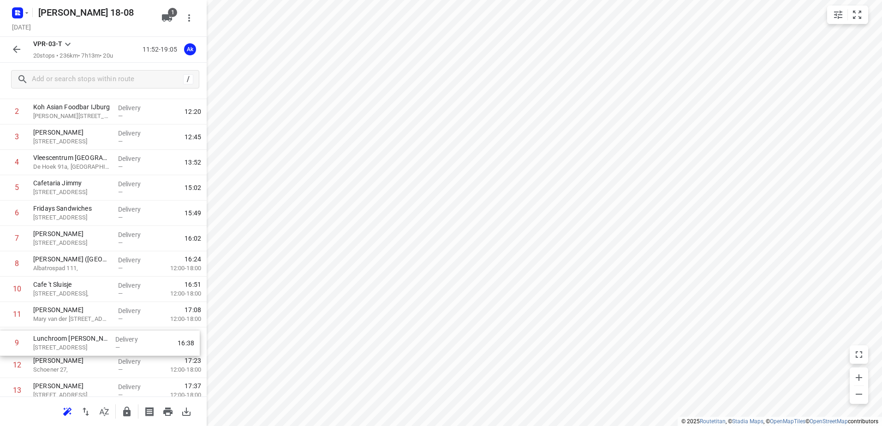
drag, startPoint x: 79, startPoint y: 309, endPoint x: 79, endPoint y: 344, distance: 35.1
click at [79, 344] on div "1 [GEOGRAPHIC_DATA][STREET_ADDRESS][GEOGRAPHIC_DATA] Delivery — 12:04 2 Koh Asi…" at bounding box center [103, 328] width 207 height 508
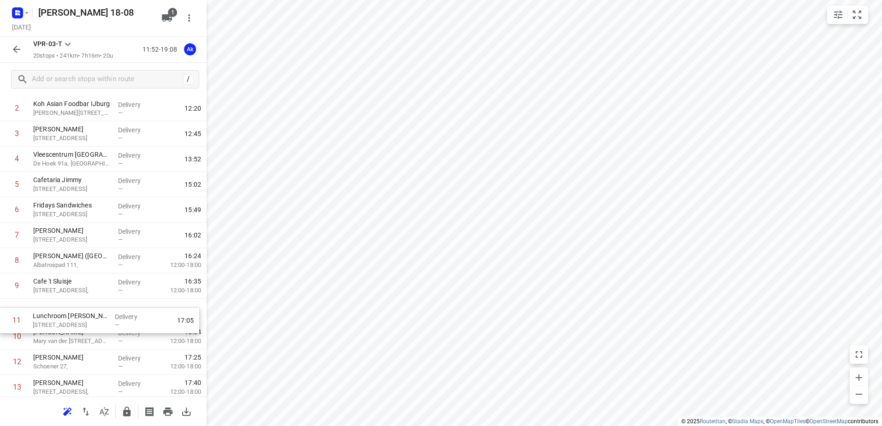
scroll to position [72, 0]
drag, startPoint x: 84, startPoint y: 337, endPoint x: 84, endPoint y: 312, distance: 25.4
click at [84, 312] on div "1 [GEOGRAPHIC_DATA][STREET_ADDRESS][GEOGRAPHIC_DATA] Delivery — 12:04 2 Koh Asi…" at bounding box center [103, 324] width 207 height 508
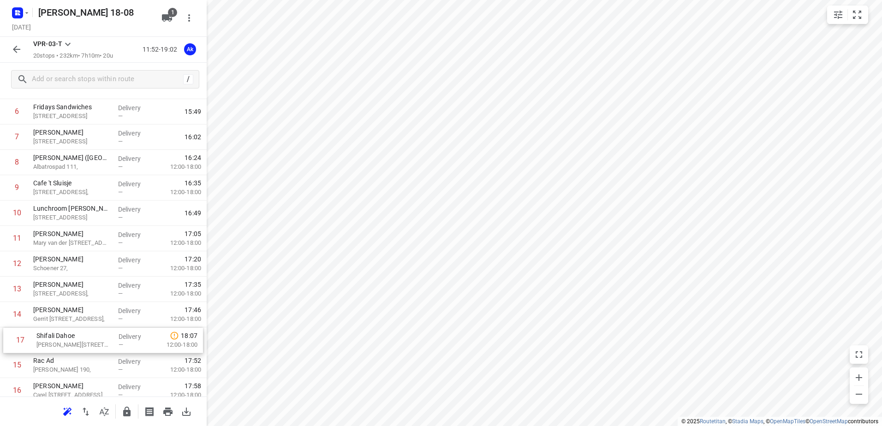
scroll to position [172, 0]
drag, startPoint x: 71, startPoint y: 391, endPoint x: 75, endPoint y: 307, distance: 84.1
click at [75, 307] on div "1 [GEOGRAPHIC_DATA][STREET_ADDRESS][GEOGRAPHIC_DATA] Delivery — 12:04 2 Koh Asi…" at bounding box center [103, 224] width 207 height 508
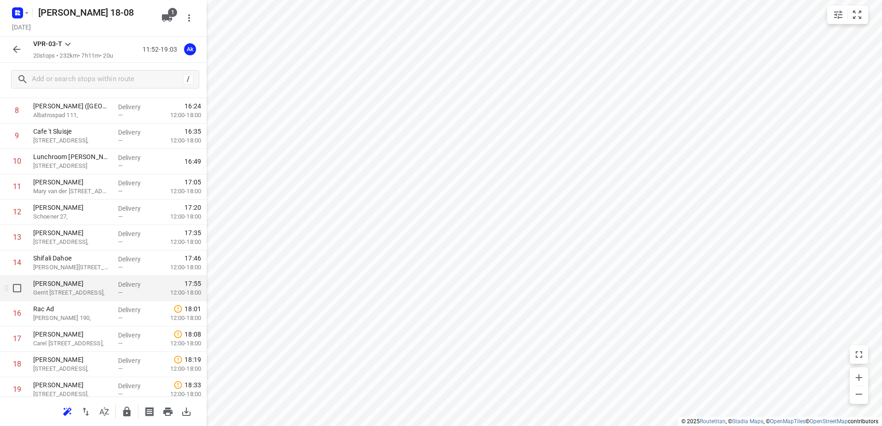
scroll to position [278, 0]
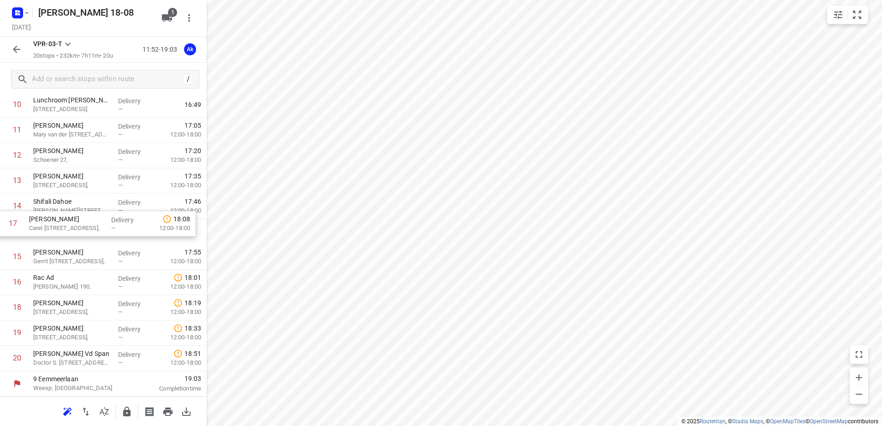
drag, startPoint x: 90, startPoint y: 286, endPoint x: 86, endPoint y: 224, distance: 61.5
click at [86, 224] on div "1 [GEOGRAPHIC_DATA][STREET_ADDRESS][GEOGRAPHIC_DATA] Delivery — 12:04 2 Koh Asi…" at bounding box center [103, 118] width 207 height 508
click at [167, 15] on icon "button" at bounding box center [167, 17] width 10 height 7
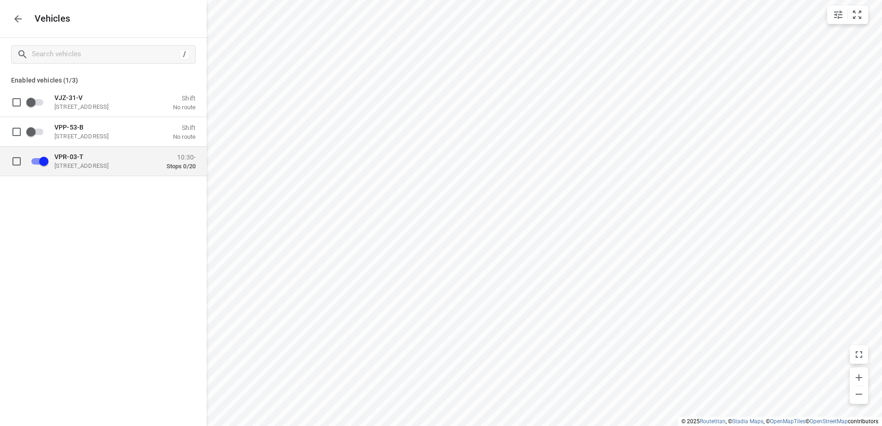
click at [89, 166] on p "[STREET_ADDRESS]" at bounding box center [100, 165] width 92 height 7
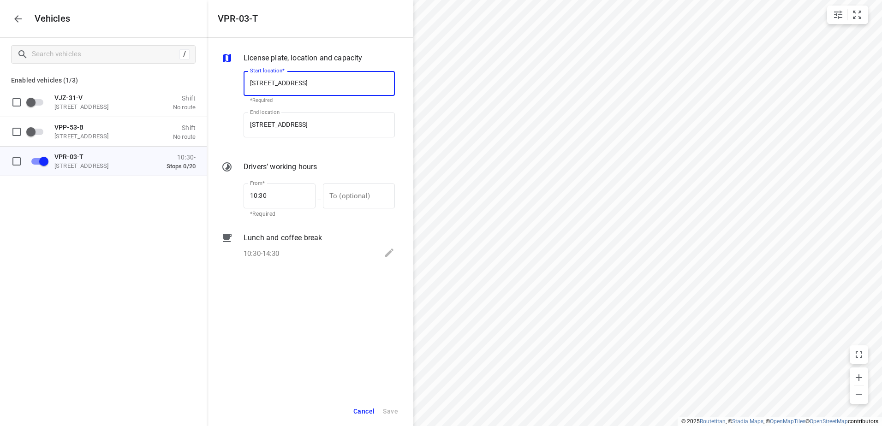
click at [10, 15] on button "button" at bounding box center [18, 19] width 18 height 18
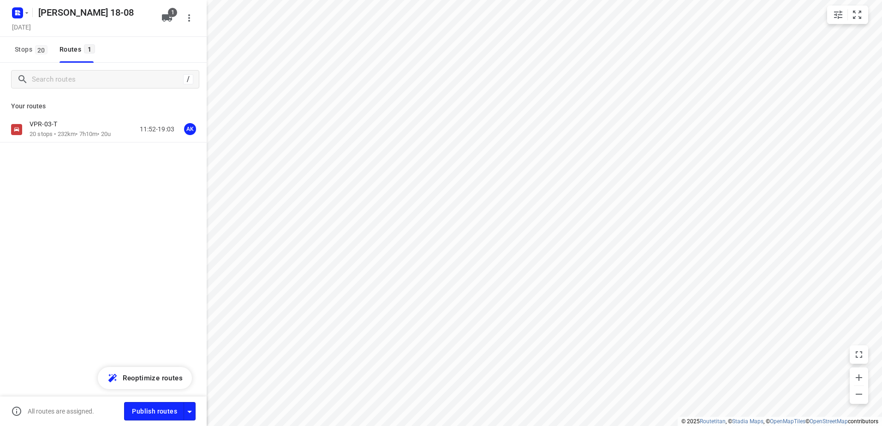
click at [72, 143] on div "VPR-03-T 20 stops • 232km • 7h10m • 20u 11:52-19:03 AK" at bounding box center [103, 162] width 207 height 90
click at [74, 131] on p "20 stops • 232km • 7h10m • 20u" at bounding box center [70, 134] width 81 height 9
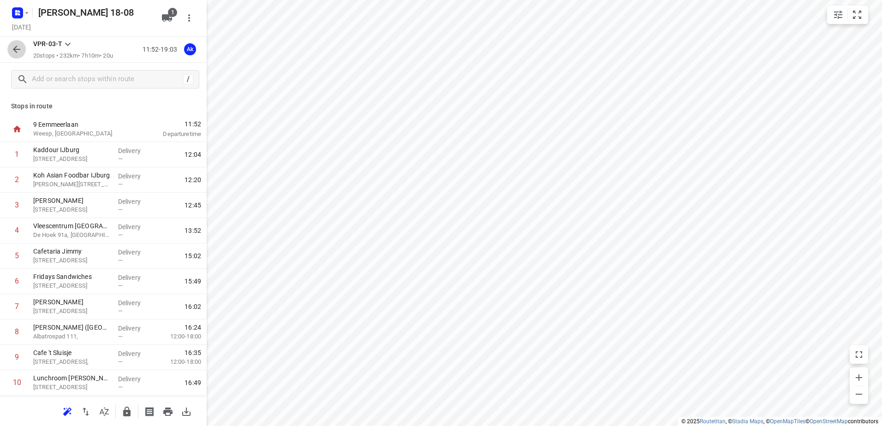
click at [12, 43] on button "button" at bounding box center [16, 49] width 18 height 18
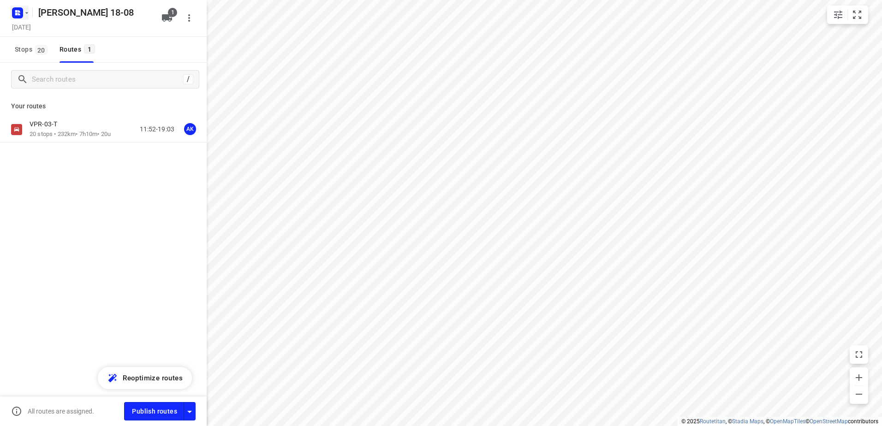
click at [19, 13] on icon "button" at bounding box center [19, 14] width 2 height 2
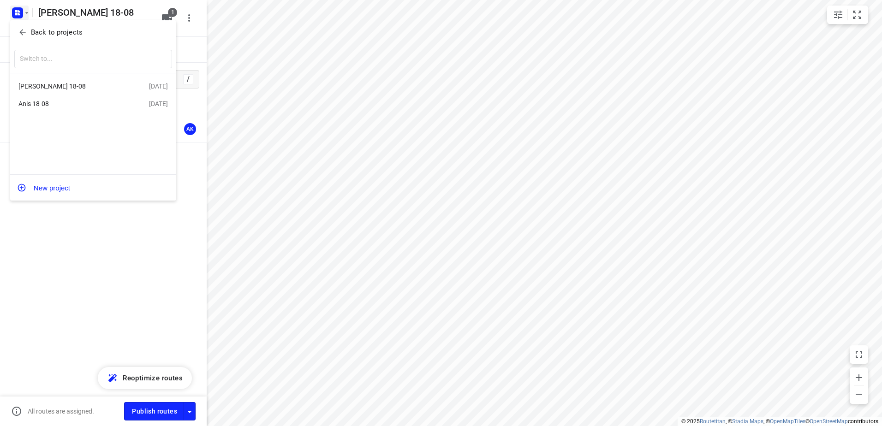
click at [47, 38] on button "Back to projects" at bounding box center [93, 32] width 158 height 15
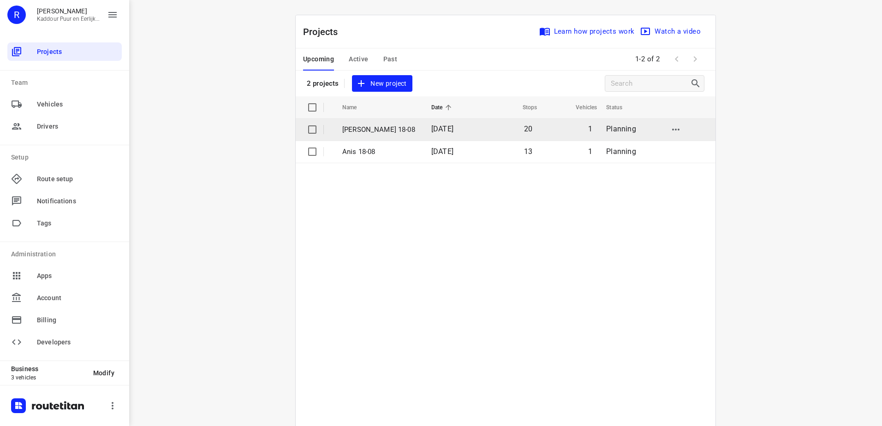
click at [370, 125] on p "[PERSON_NAME] 18-08" at bounding box center [379, 130] width 75 height 11
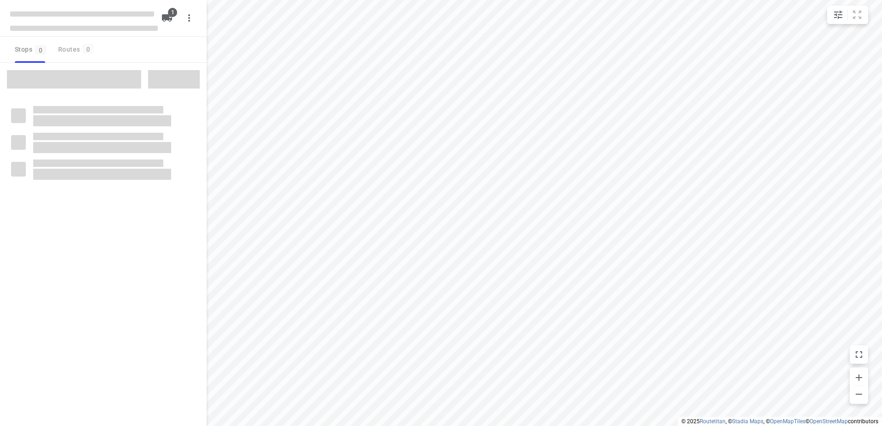
type input "distance"
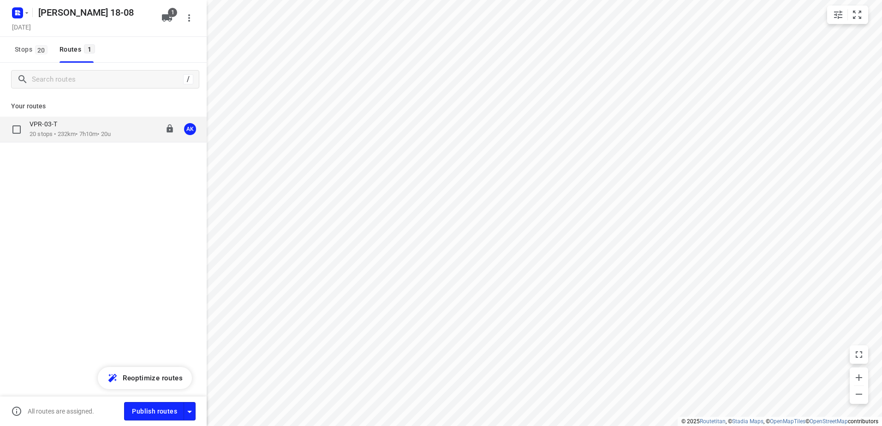
click at [58, 130] on div "VPR-03-T" at bounding box center [70, 125] width 81 height 10
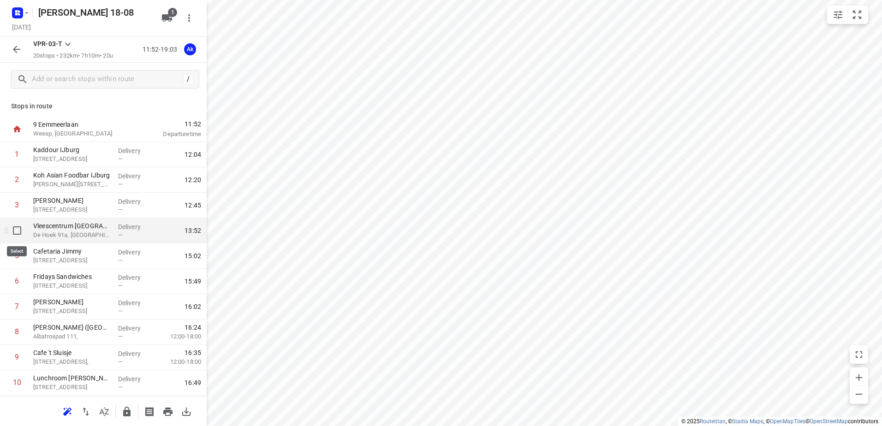
click at [17, 232] on input "checkbox" at bounding box center [17, 230] width 18 height 18
checkbox input "true"
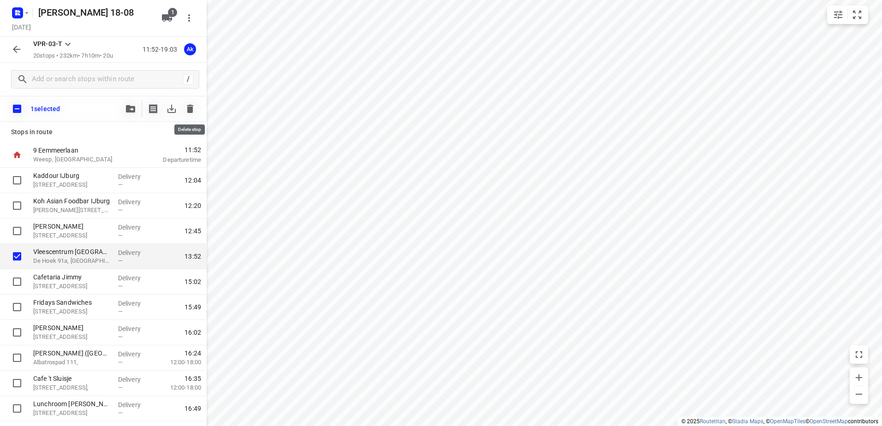
click at [184, 106] on button "button" at bounding box center [190, 109] width 18 height 18
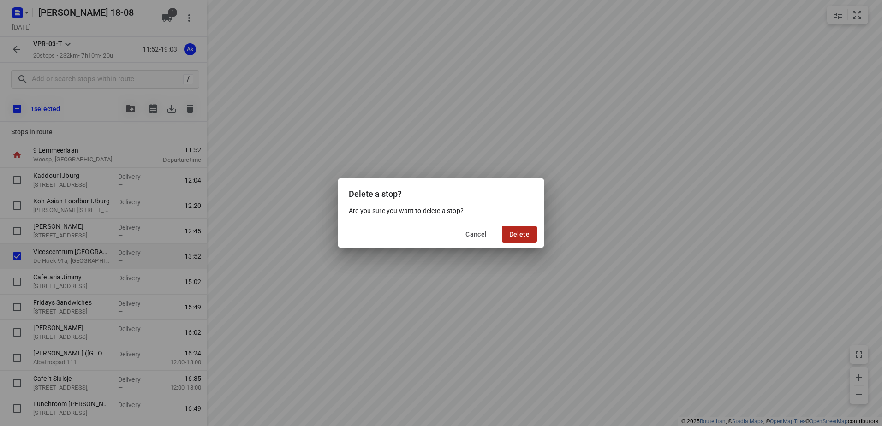
click at [520, 233] on span "Delete" at bounding box center [519, 234] width 20 height 7
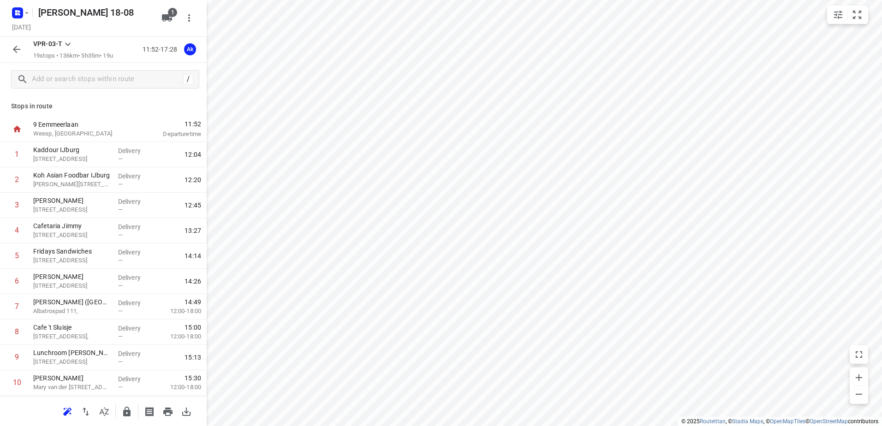
drag, startPoint x: 11, startPoint y: 53, endPoint x: 0, endPoint y: 35, distance: 20.9
click at [11, 53] on button "button" at bounding box center [16, 49] width 18 height 18
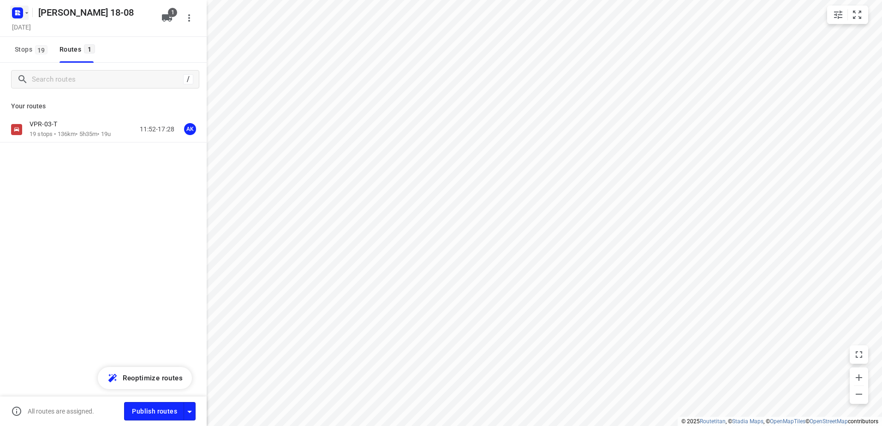
click at [24, 10] on icon "button" at bounding box center [26, 12] width 7 height 7
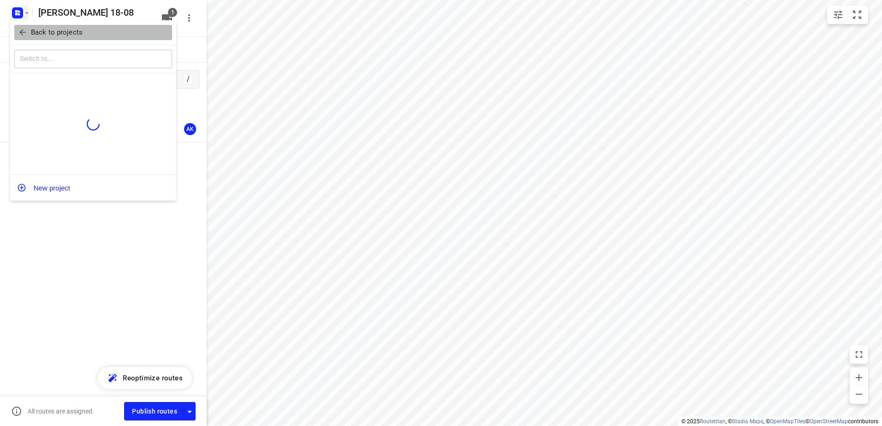
click at [86, 38] on button "Back to projects" at bounding box center [93, 32] width 158 height 15
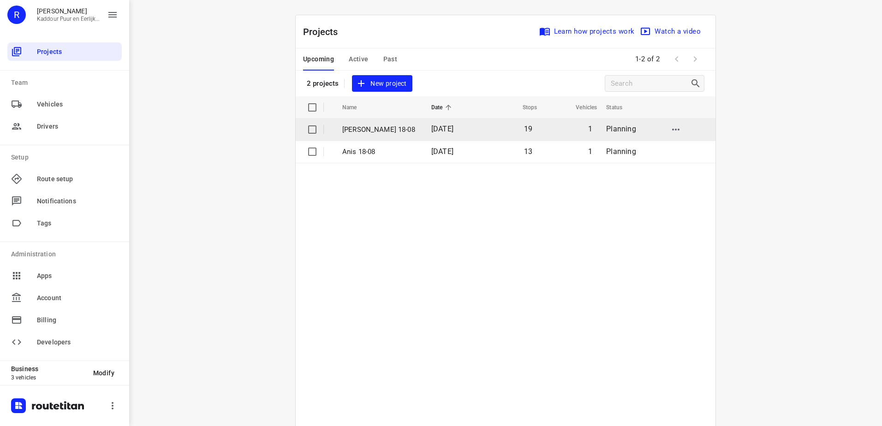
click at [392, 126] on p "[PERSON_NAME] 18-08" at bounding box center [379, 130] width 75 height 11
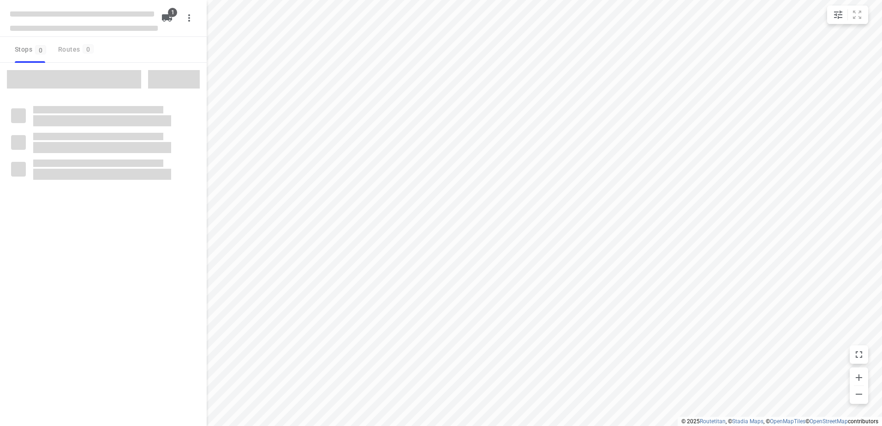
type input "distance"
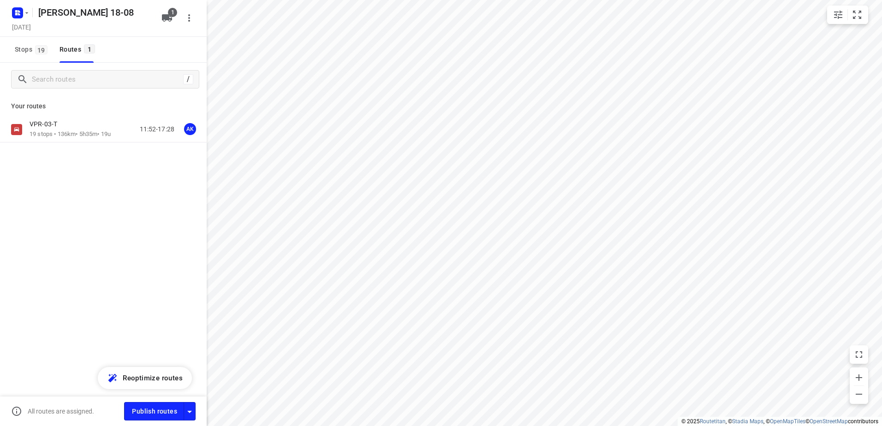
click at [56, 136] on p "19 stops • 136km • 5h35m • 19u" at bounding box center [70, 134] width 81 height 9
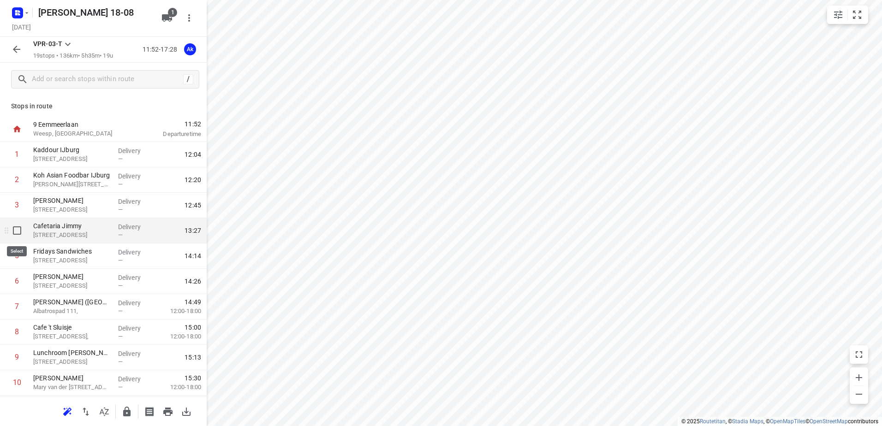
click at [22, 230] on input "checkbox" at bounding box center [17, 230] width 18 height 18
checkbox input "true"
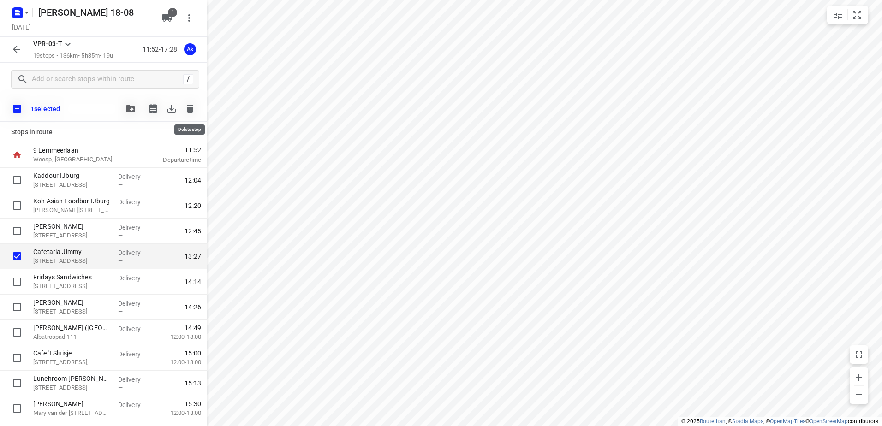
click at [187, 106] on icon "button" at bounding box center [190, 108] width 11 height 11
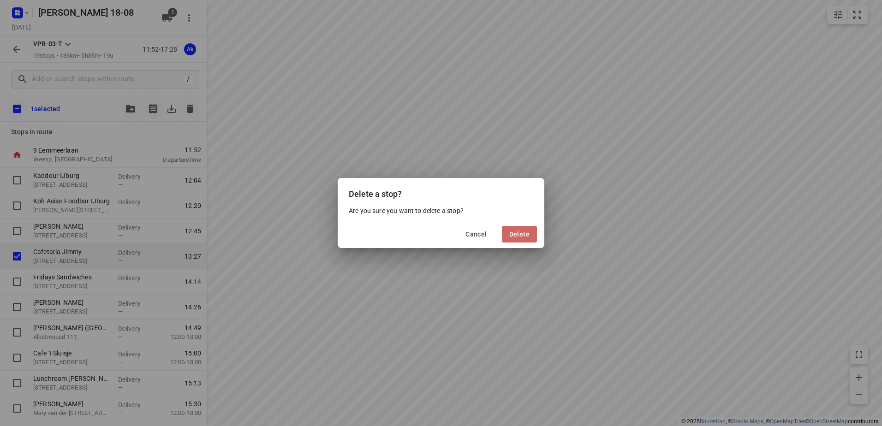
click at [512, 239] on button "Delete" at bounding box center [519, 234] width 35 height 17
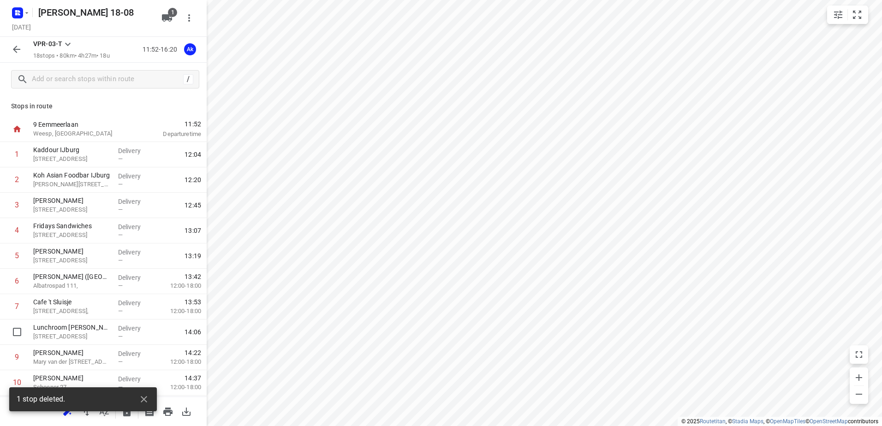
scroll to position [1, 0]
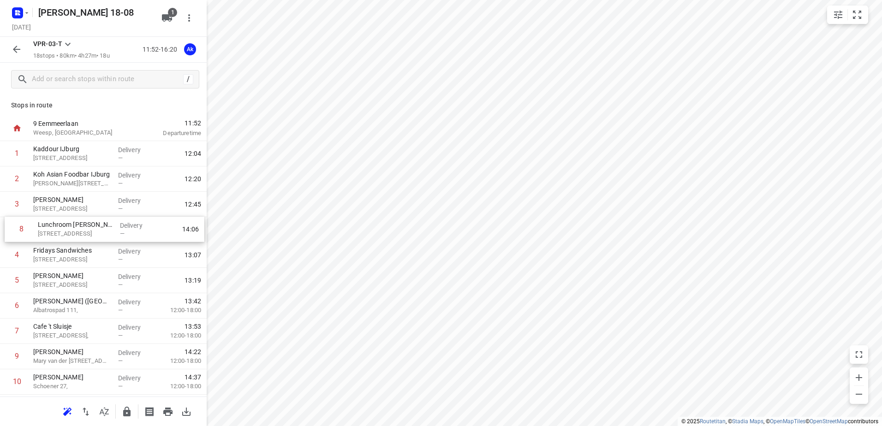
drag, startPoint x: 119, startPoint y: 338, endPoint x: 124, endPoint y: 230, distance: 107.6
click at [124, 230] on div "1 [GEOGRAPHIC_DATA][STREET_ADDRESS] Delivery — 12:04 2 Koh Asian Foodbar IJburg…" at bounding box center [103, 369] width 207 height 457
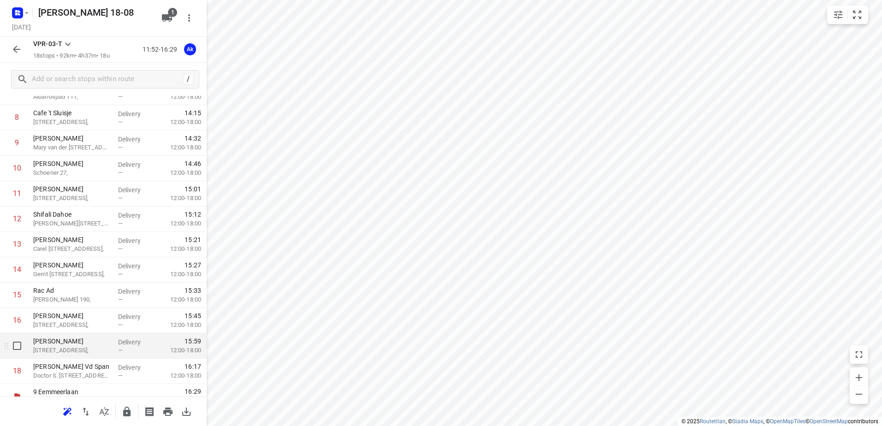
scroll to position [227, 0]
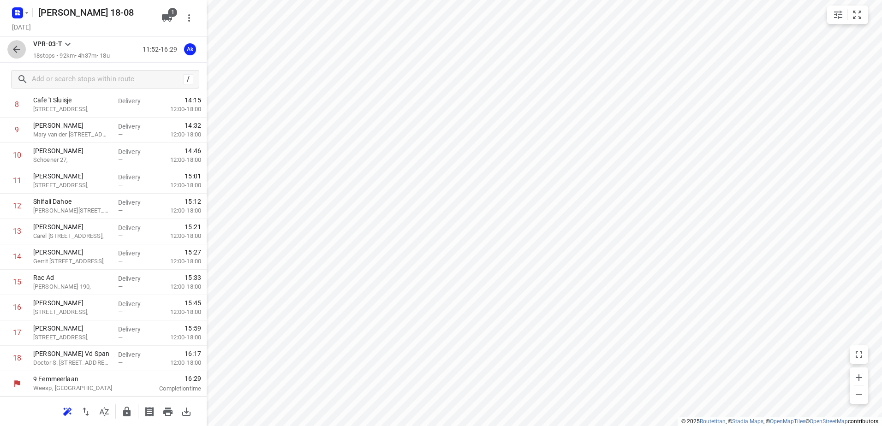
click at [20, 49] on icon "button" at bounding box center [16, 49] width 11 height 11
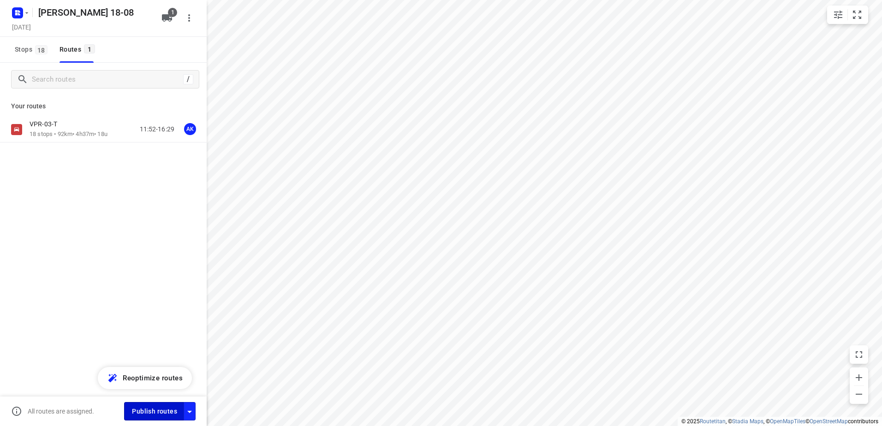
click at [148, 404] on button "Publish routes" at bounding box center [154, 411] width 60 height 18
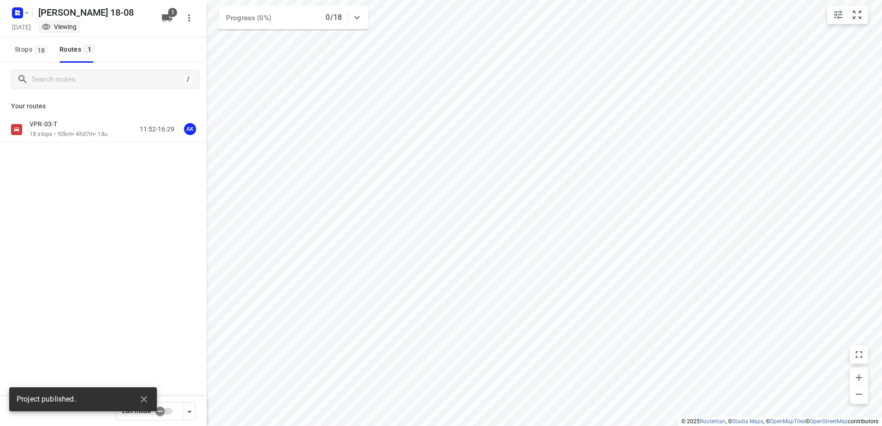
click at [19, 12] on icon "button" at bounding box center [19, 11] width 2 height 2
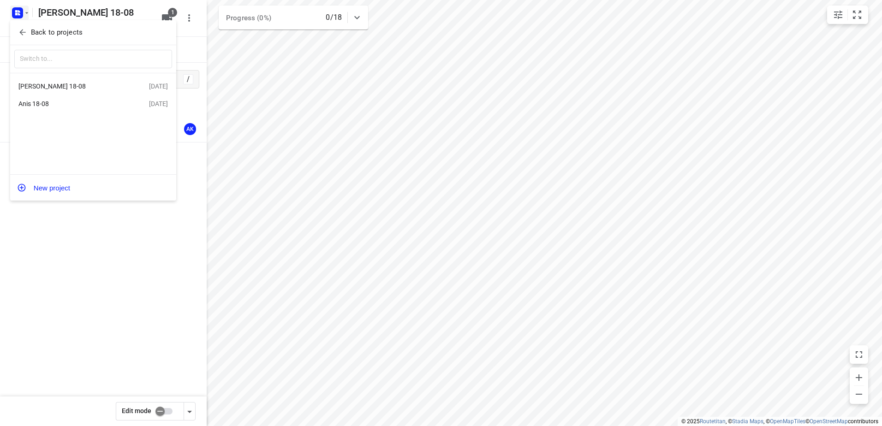
click at [60, 109] on div "Anis 18-08" at bounding box center [83, 103] width 131 height 11
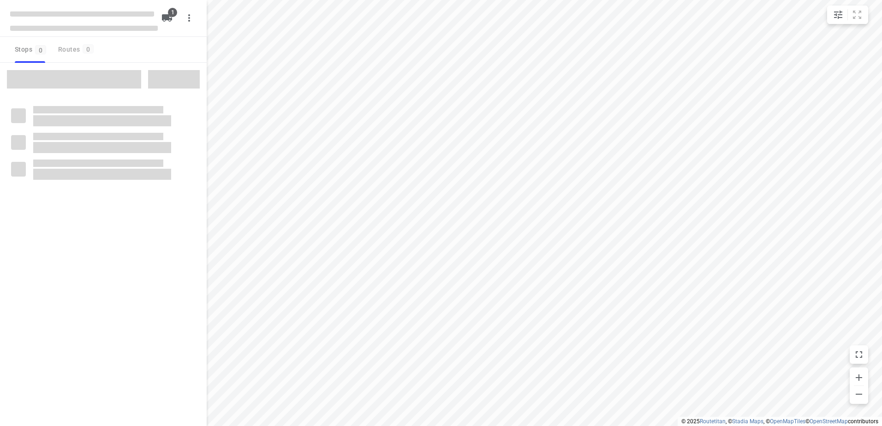
type input "distance"
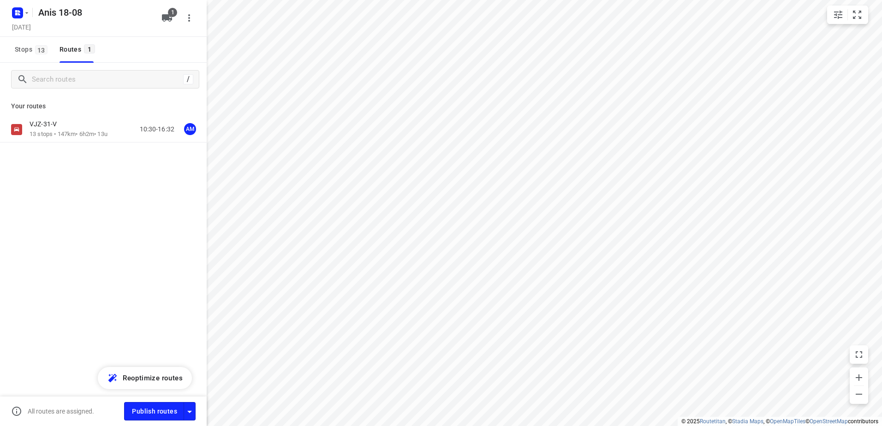
click at [58, 142] on div "VJZ-31-V 13 stops • 147km • 6h2m • 13u 10:30-16:32 AM" at bounding box center [103, 130] width 207 height 26
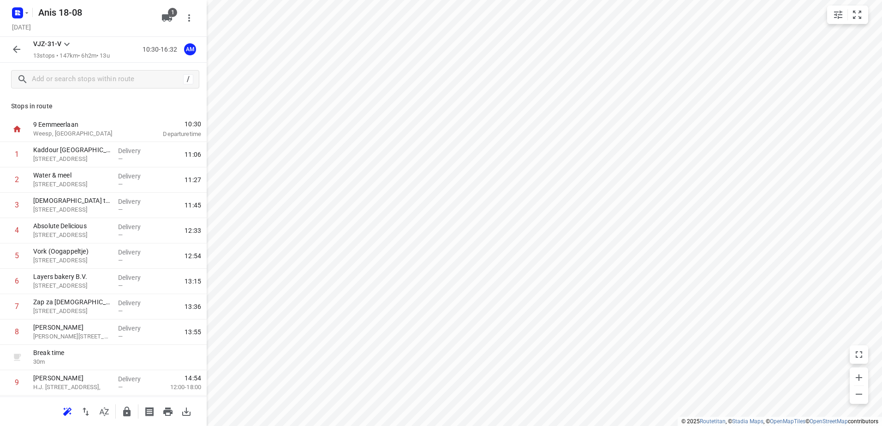
click at [17, 49] on icon "button" at bounding box center [16, 49] width 7 height 7
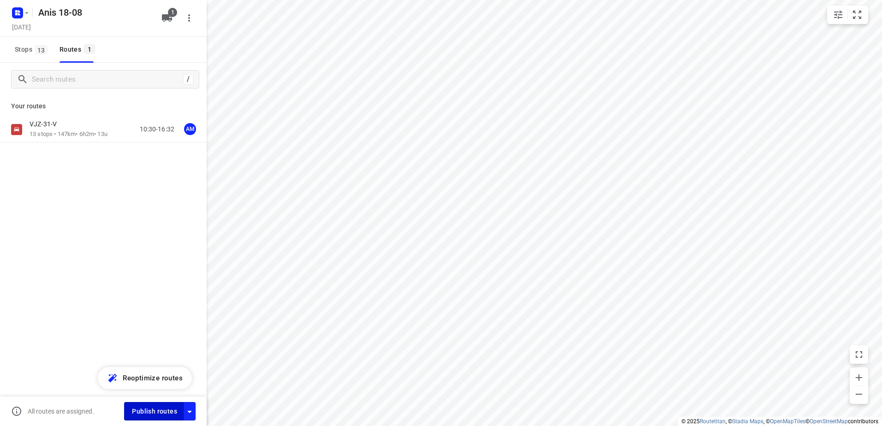
click at [139, 413] on span "Publish routes" at bounding box center [154, 412] width 45 height 12
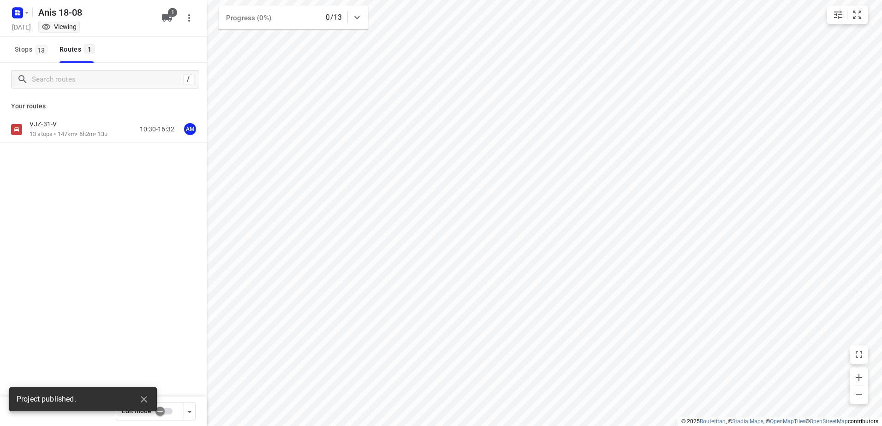
click at [16, 2] on div "Anis 18-08 [DATE] Viewing" at bounding box center [84, 18] width 148 height 32
click at [27, 14] on icon "button" at bounding box center [26, 12] width 7 height 7
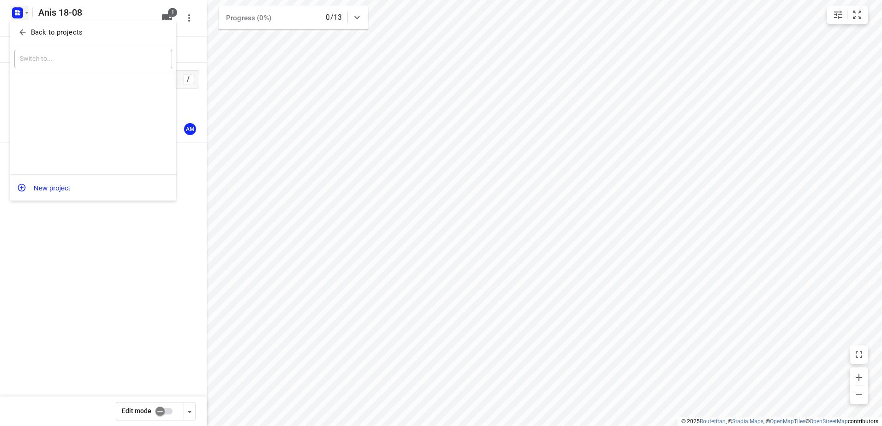
click at [41, 26] on button "Back to projects" at bounding box center [93, 32] width 158 height 15
